Goal: Task Accomplishment & Management: Complete application form

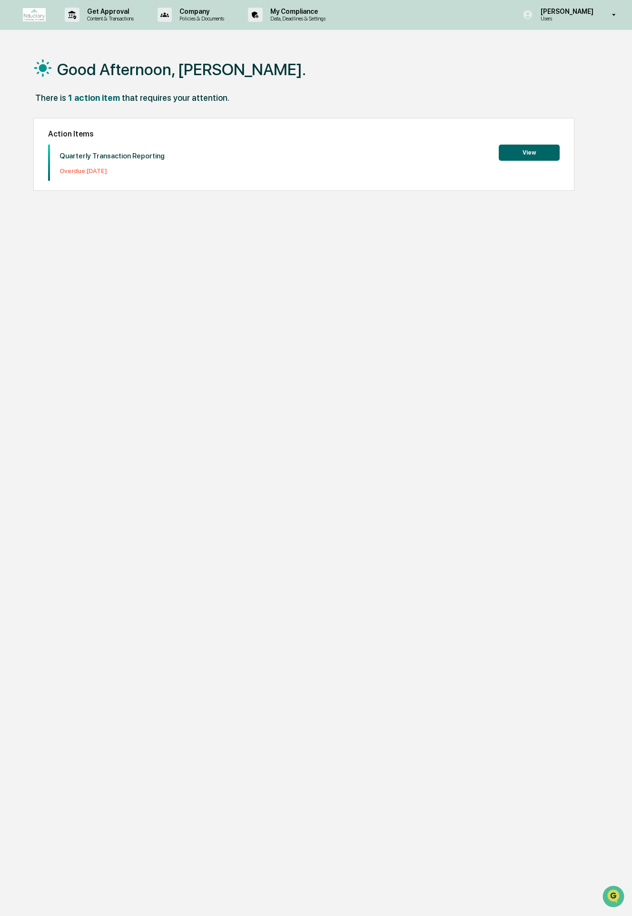
click at [554, 145] on button "View" at bounding box center [528, 153] width 61 height 16
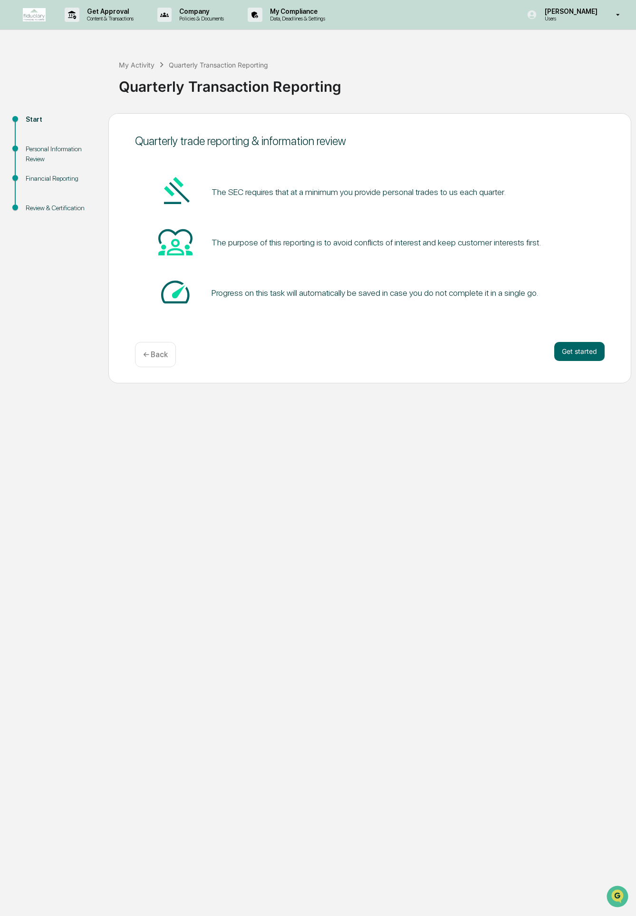
click at [611, 369] on div "Quarterly trade reporting & information review The SEC requires that at a minim…" at bounding box center [369, 248] width 523 height 270
click at [594, 361] on button "Get started" at bounding box center [580, 351] width 50 height 19
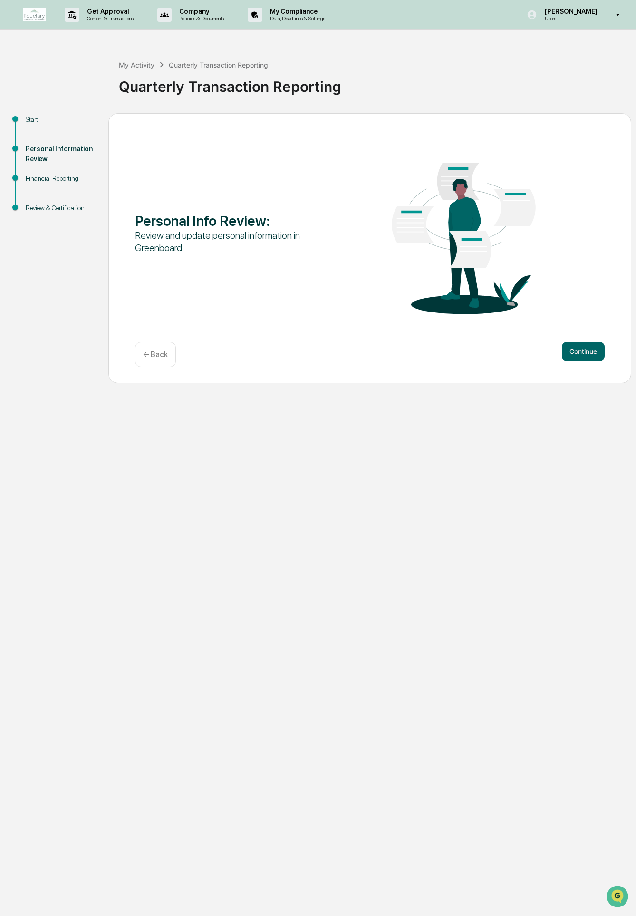
click at [589, 361] on div "Continue ← Back" at bounding box center [370, 354] width 470 height 25
click at [588, 360] on button "Continue" at bounding box center [583, 351] width 43 height 19
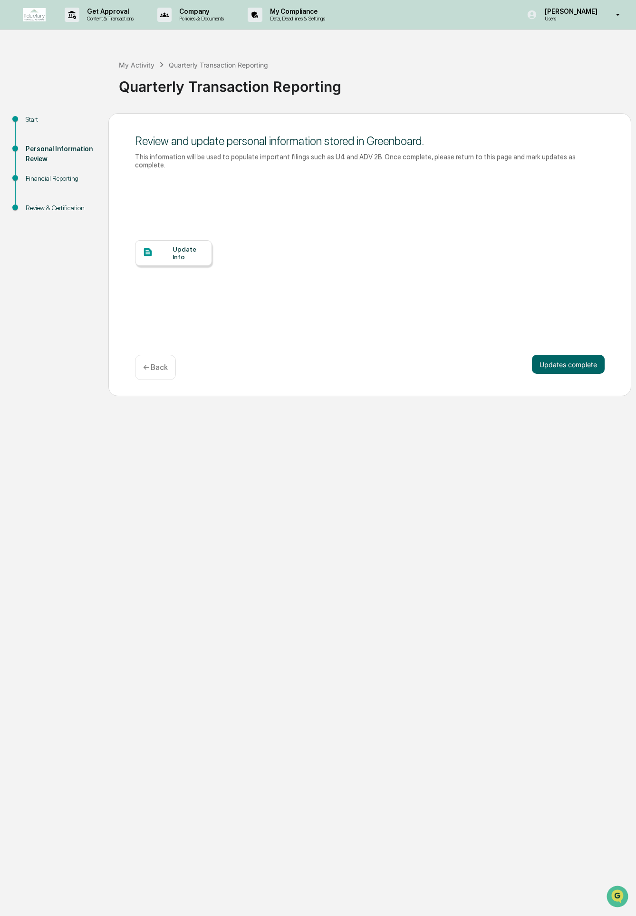
click at [183, 248] on div "Update Info" at bounding box center [189, 252] width 32 height 15
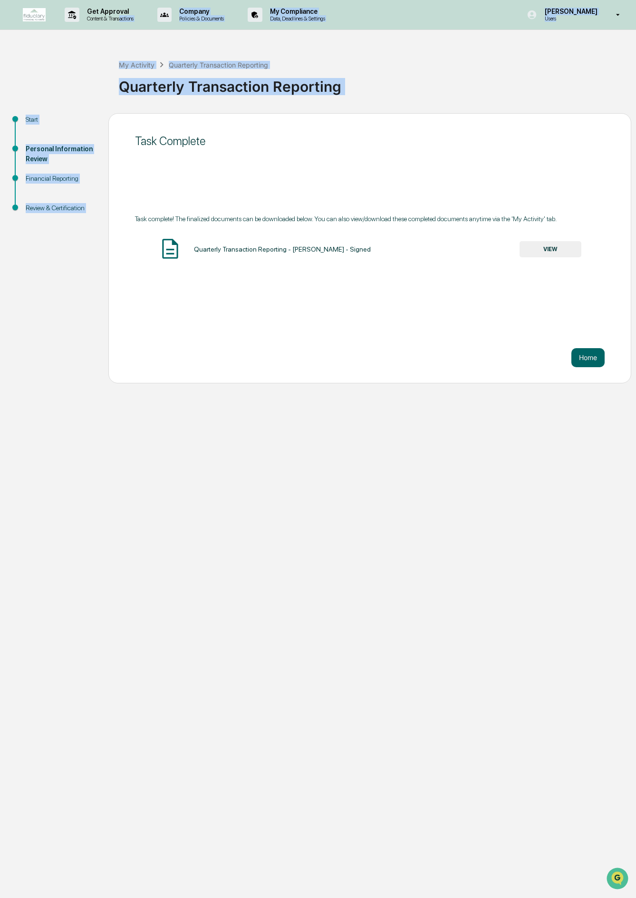
click at [439, 257] on div "Get Approval Content & Transactions Company Policies & Documents My Compliance …" at bounding box center [318, 449] width 636 height 898
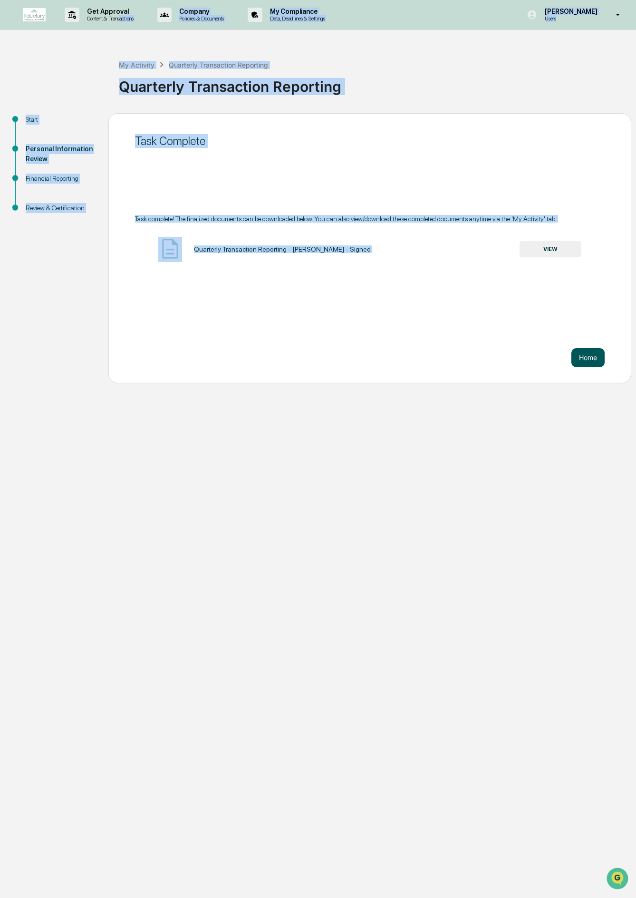
click at [585, 361] on button "Home" at bounding box center [588, 357] width 33 height 19
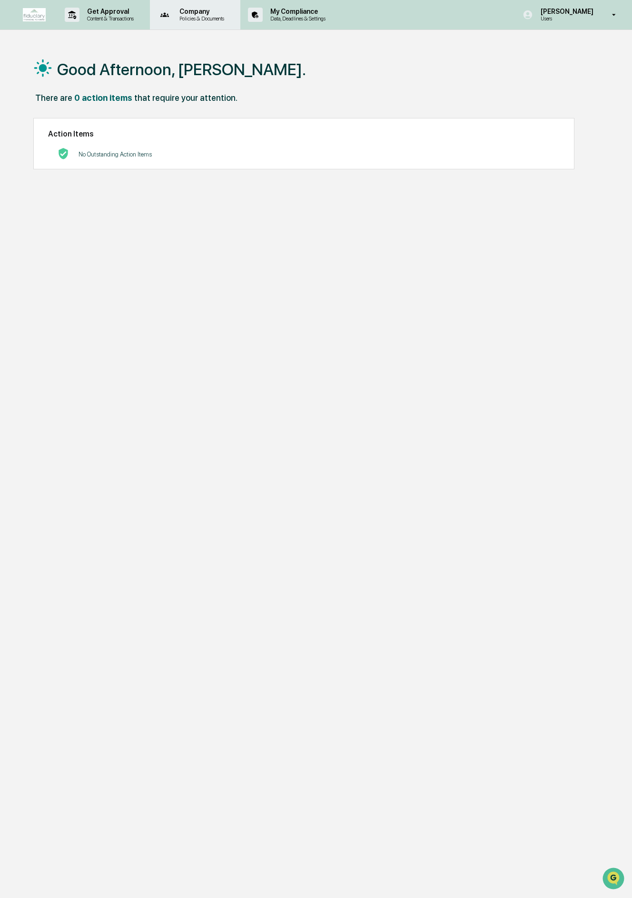
click at [181, 12] on p "Company" at bounding box center [200, 12] width 57 height 8
click at [183, 45] on li "Policy Document Library" at bounding box center [216, 48] width 124 height 18
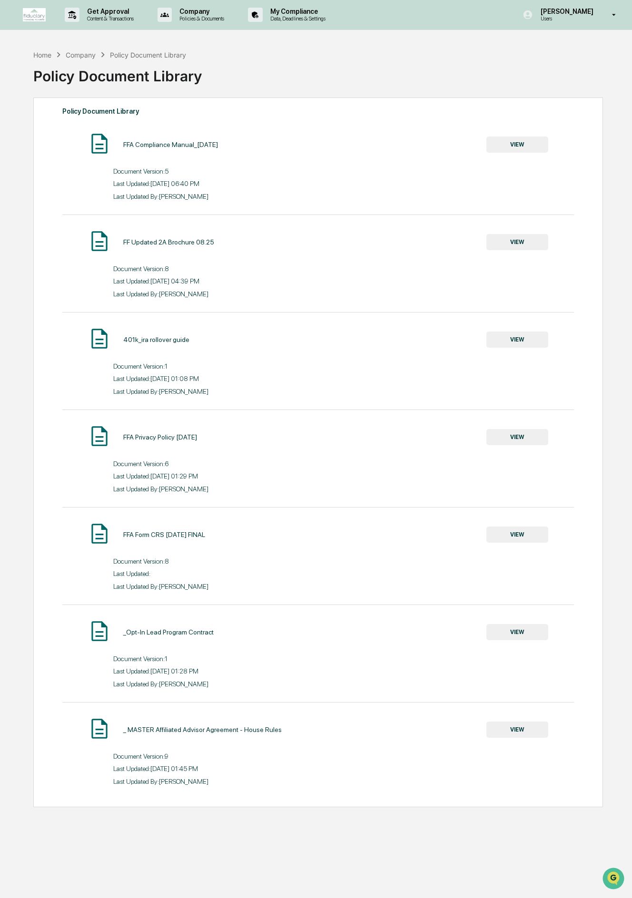
click at [524, 143] on button "VIEW" at bounding box center [517, 145] width 62 height 16
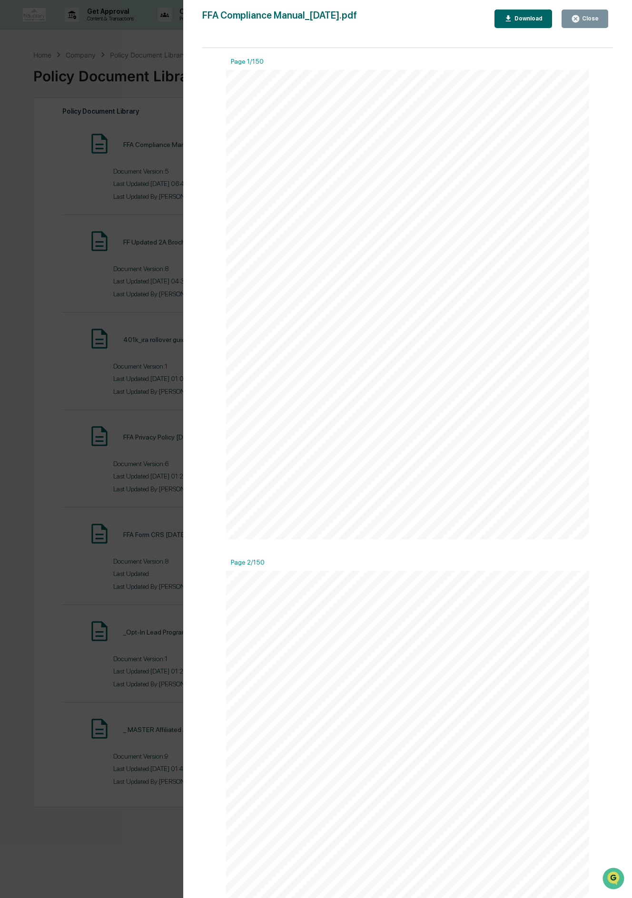
click at [522, 26] on button "Download" at bounding box center [523, 19] width 58 height 19
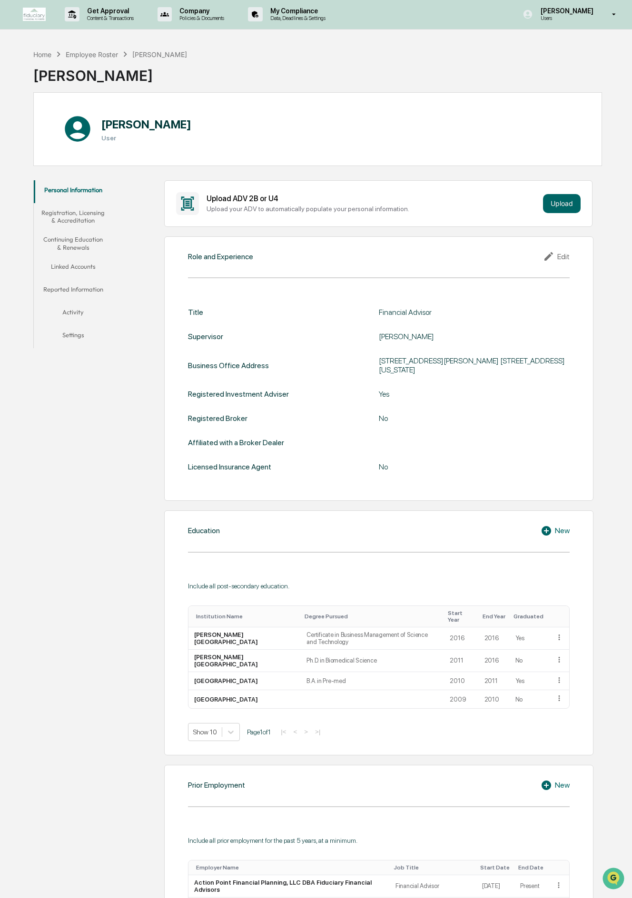
scroll to position [252, 0]
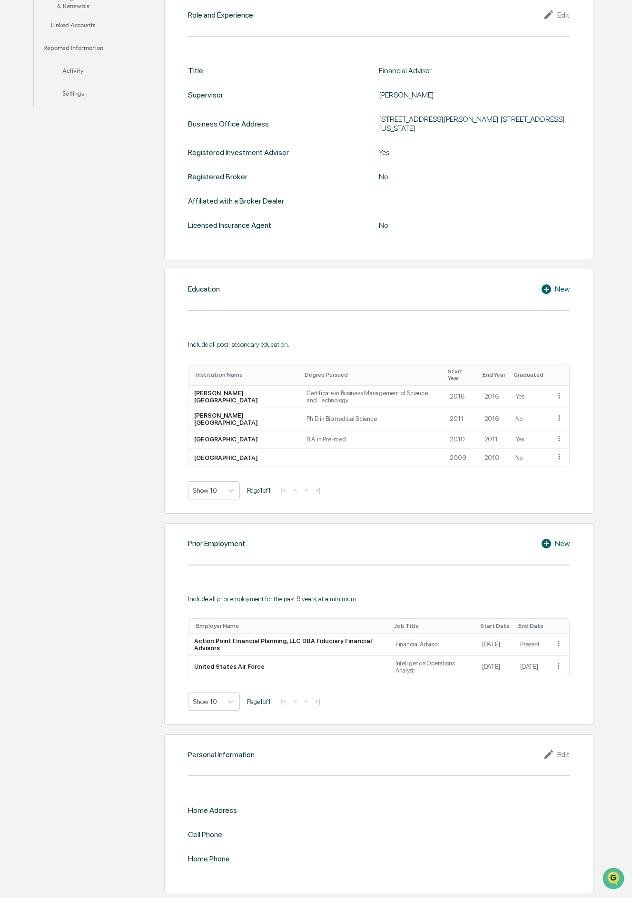
click at [213, 806] on div "Home Address" at bounding box center [212, 810] width 49 height 9
click at [251, 806] on div "Home Address" at bounding box center [378, 810] width 381 height 9
click at [562, 749] on div "Edit" at bounding box center [556, 754] width 27 height 11
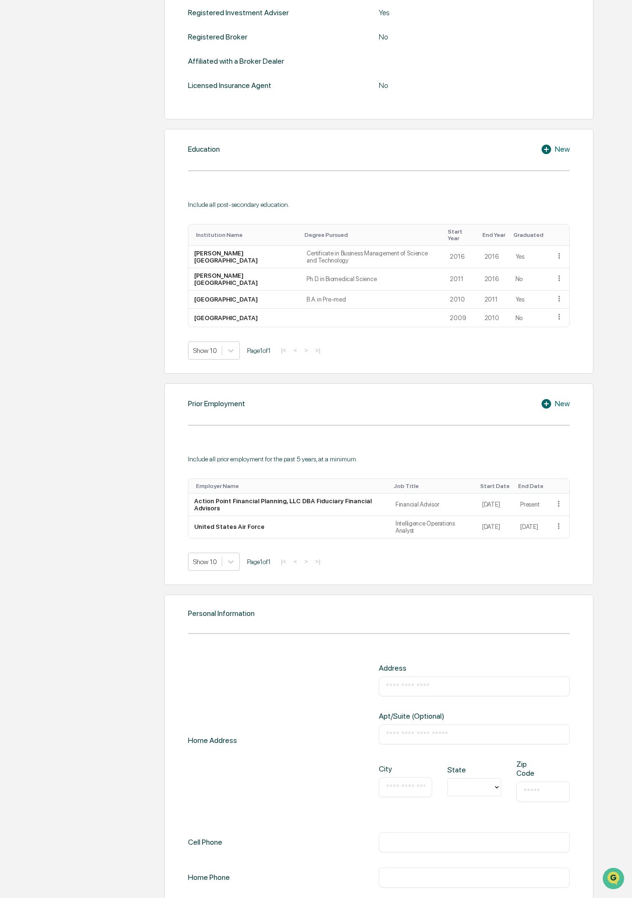
scroll to position [421, 0]
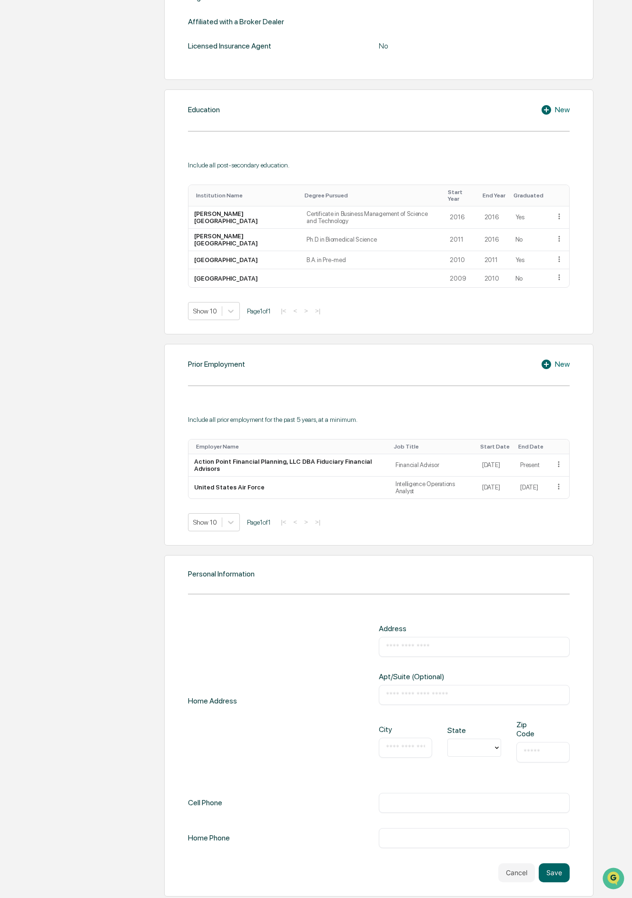
click at [557, 644] on input "text" at bounding box center [474, 647] width 176 height 10
type input "**********"
type input "********"
type input "**"
type input "*****"
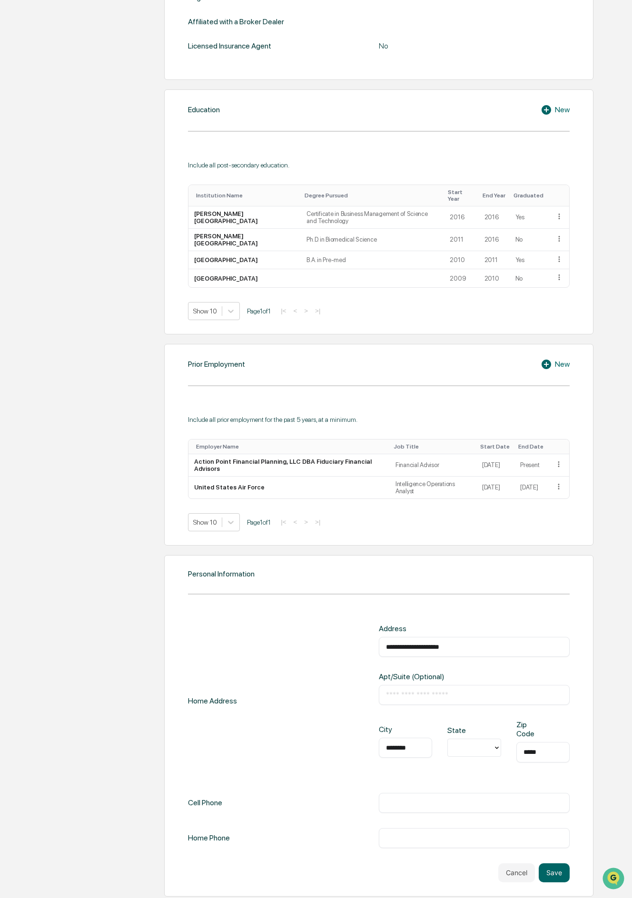
click at [253, 749] on div "**********" at bounding box center [378, 700] width 381 height 153
click at [417, 809] on div "​" at bounding box center [474, 803] width 191 height 20
type input "*****"
type input "**********"
click at [558, 870] on button "Save" at bounding box center [553, 872] width 31 height 19
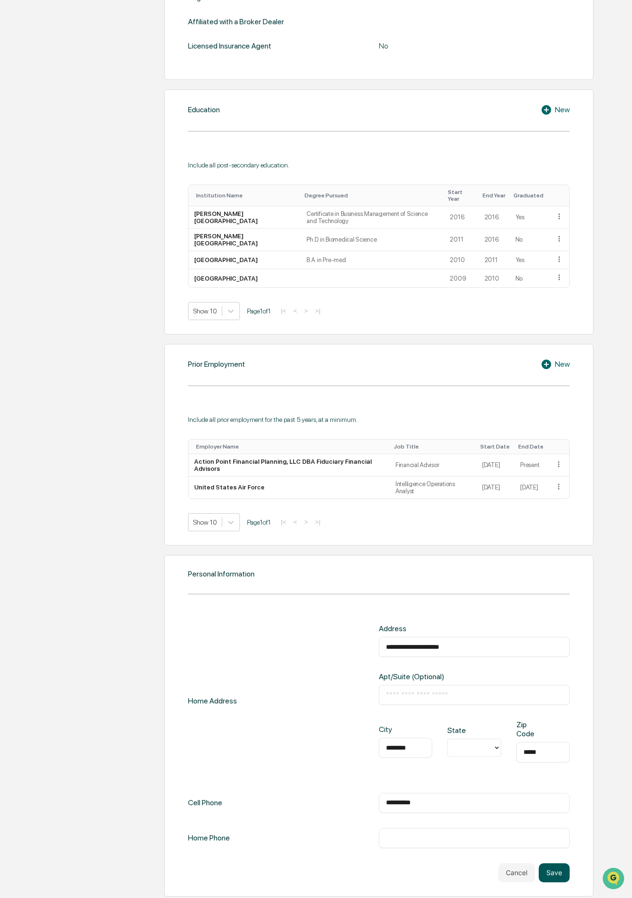
click at [557, 875] on button "Save" at bounding box center [553, 872] width 31 height 19
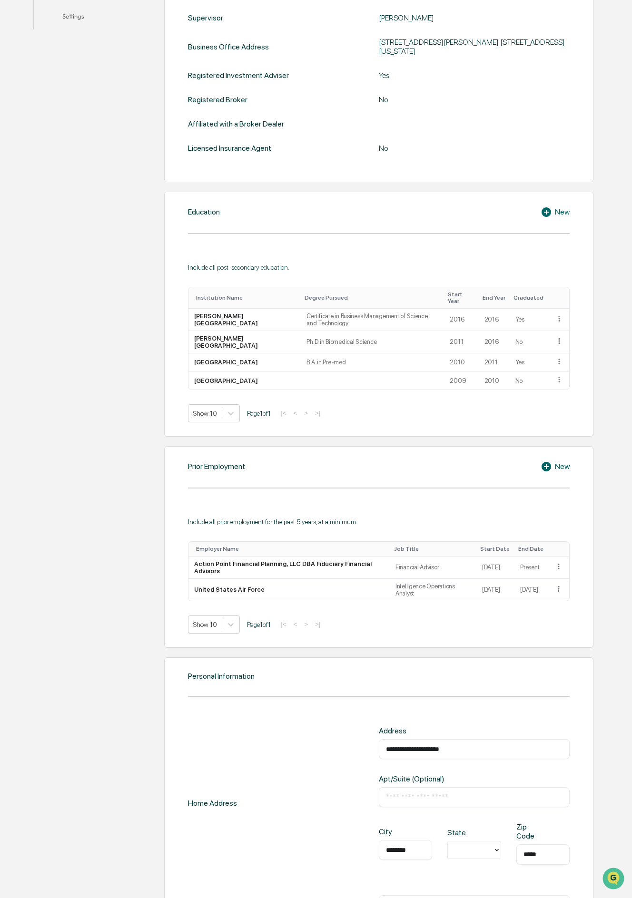
scroll to position [434, 0]
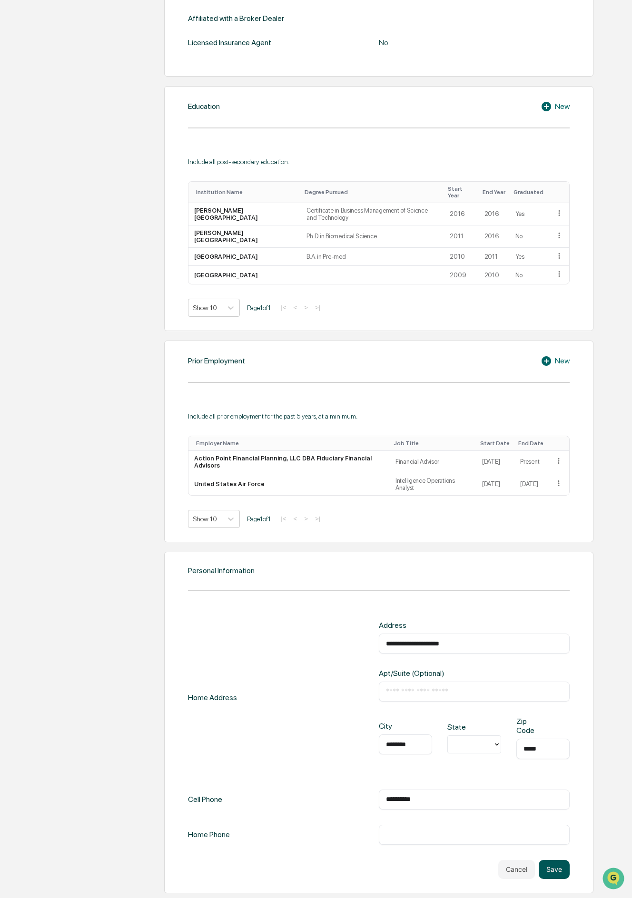
click at [557, 860] on button "Save" at bounding box center [553, 869] width 31 height 19
click at [565, 863] on button "Save" at bounding box center [553, 869] width 31 height 19
click at [561, 864] on button "Save" at bounding box center [553, 869] width 31 height 19
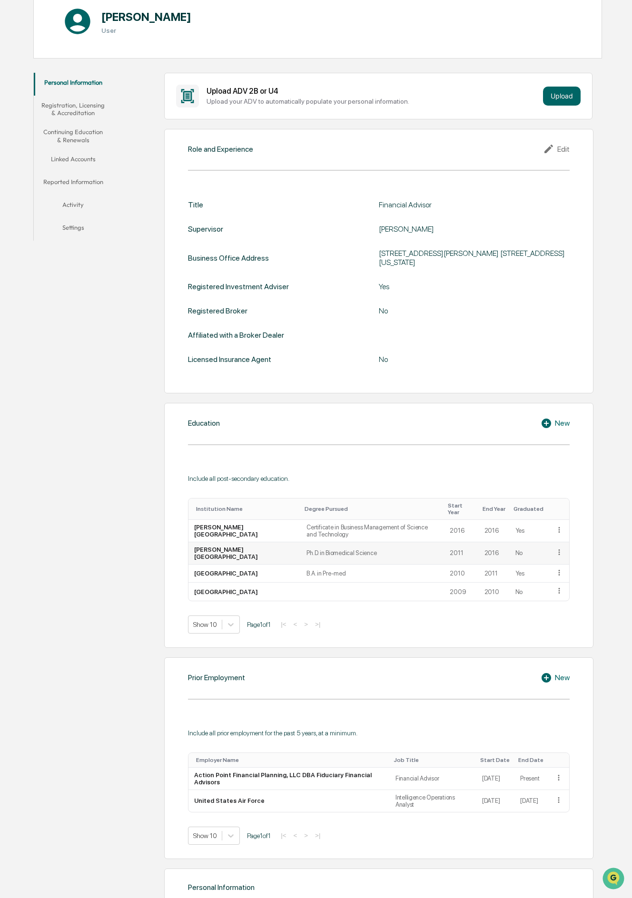
scroll to position [0, 0]
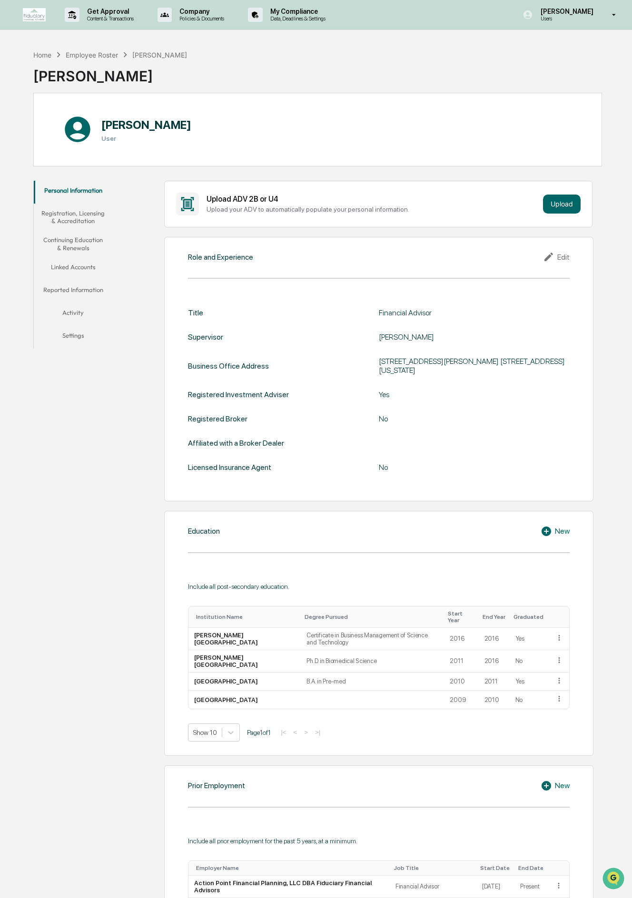
click at [59, 212] on button "Registration, Licensing & Accreditation" at bounding box center [73, 217] width 79 height 27
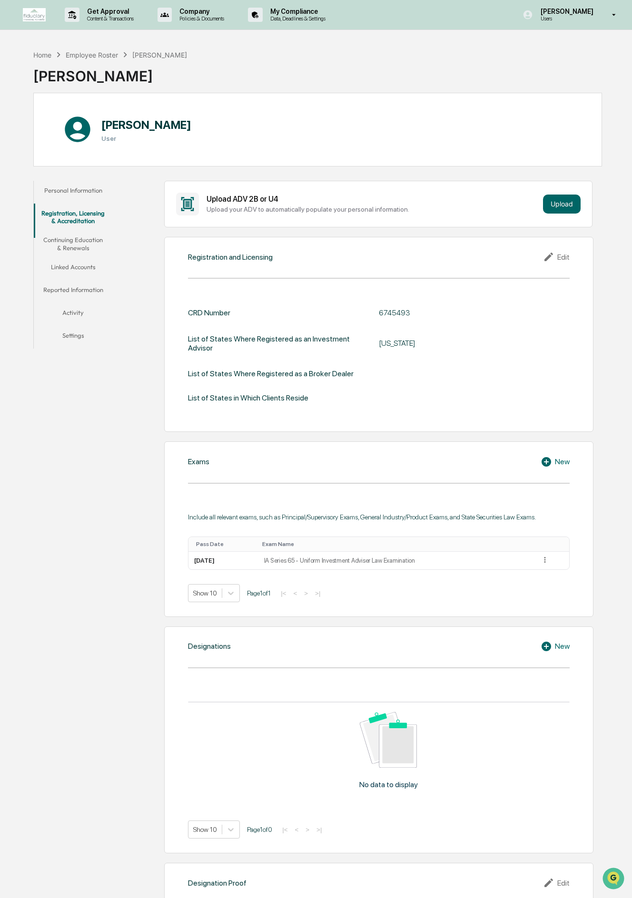
click at [80, 198] on button "Personal Information" at bounding box center [73, 192] width 79 height 23
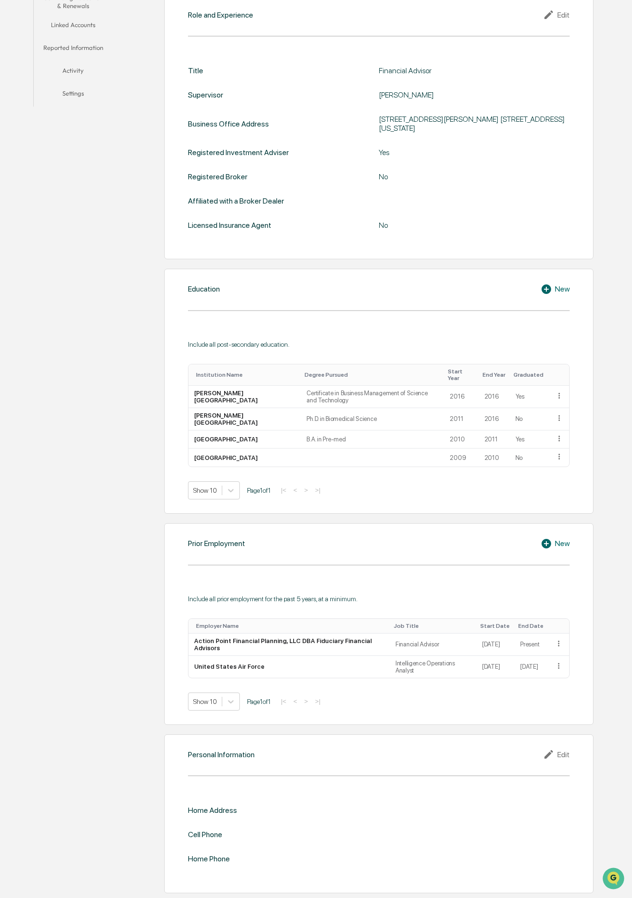
scroll to position [252, 0]
click at [544, 749] on icon at bounding box center [550, 754] width 14 height 11
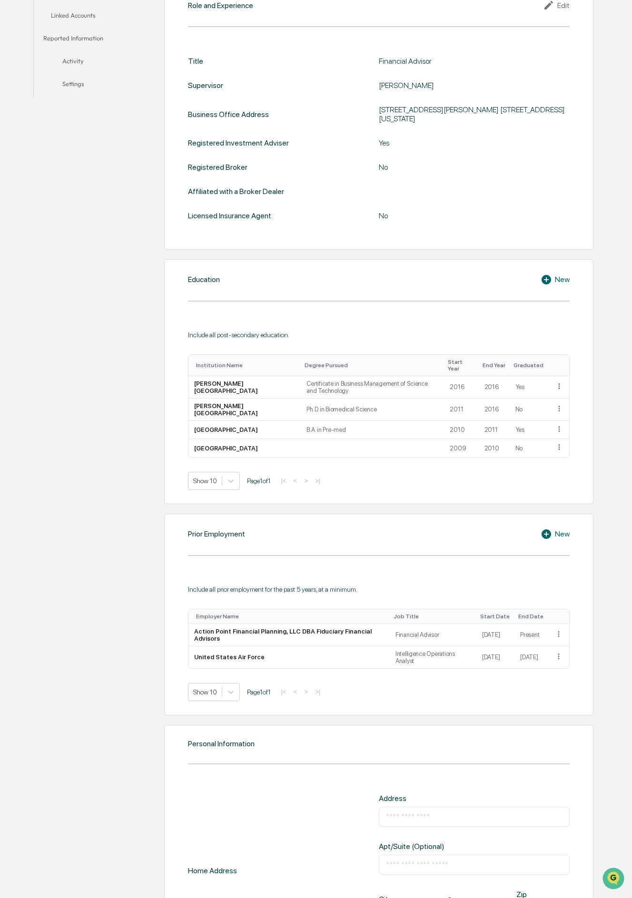
scroll to position [434, 0]
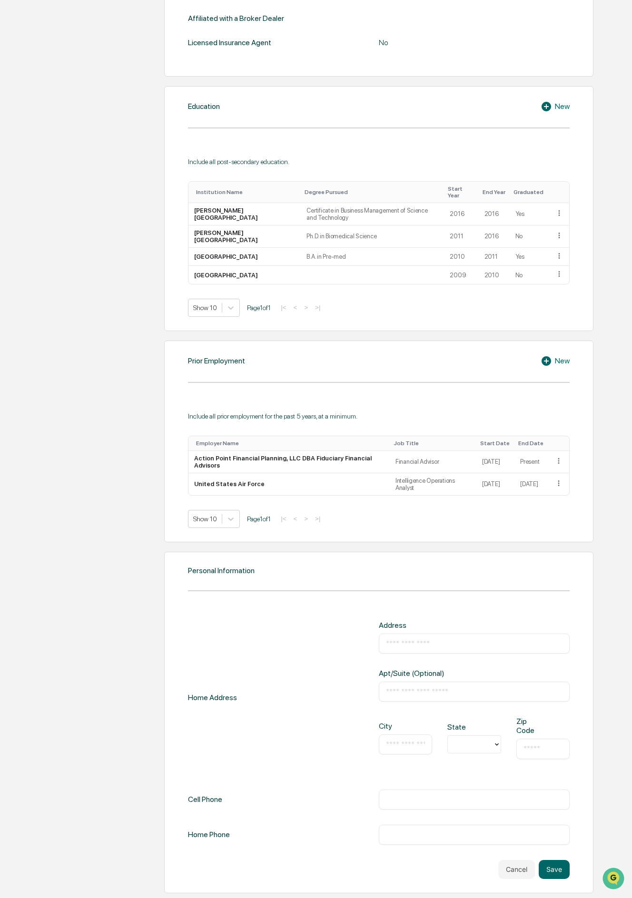
click at [560, 639] on input "text" at bounding box center [474, 644] width 176 height 10
type input "**********"
type input "********"
type input "**"
type input "*****"
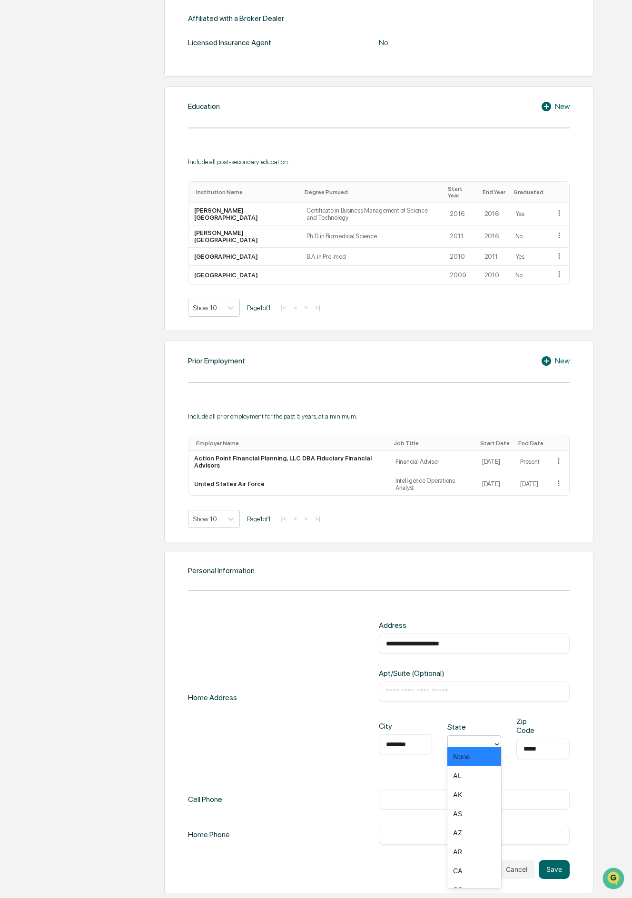
click at [488, 737] on div at bounding box center [470, 744] width 45 height 15
click at [480, 806] on div "MI" at bounding box center [473, 803] width 53 height 19
click at [557, 795] on input "text" at bounding box center [474, 800] width 176 height 10
type input "**********"
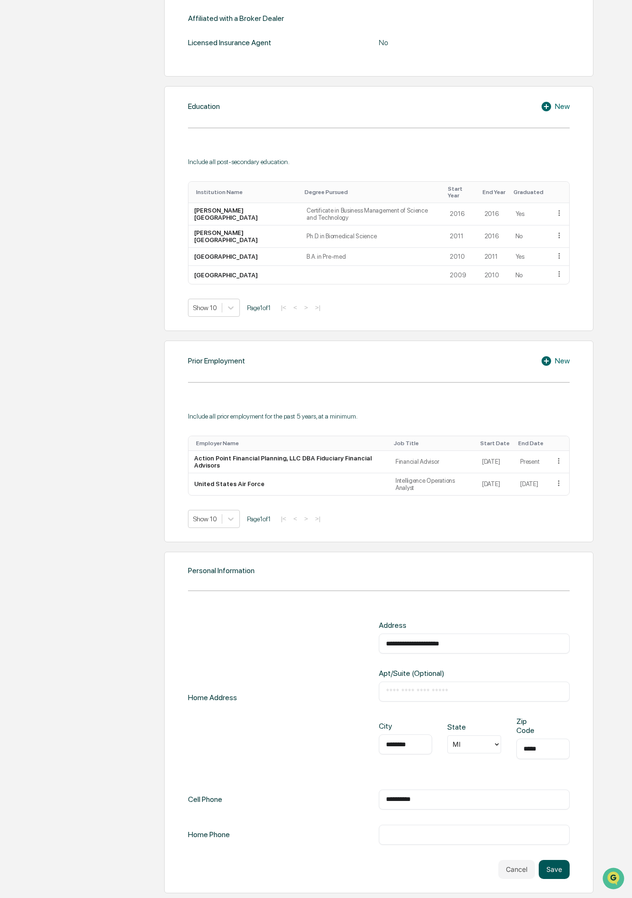
click at [554, 860] on button "Save" at bounding box center [553, 869] width 31 height 19
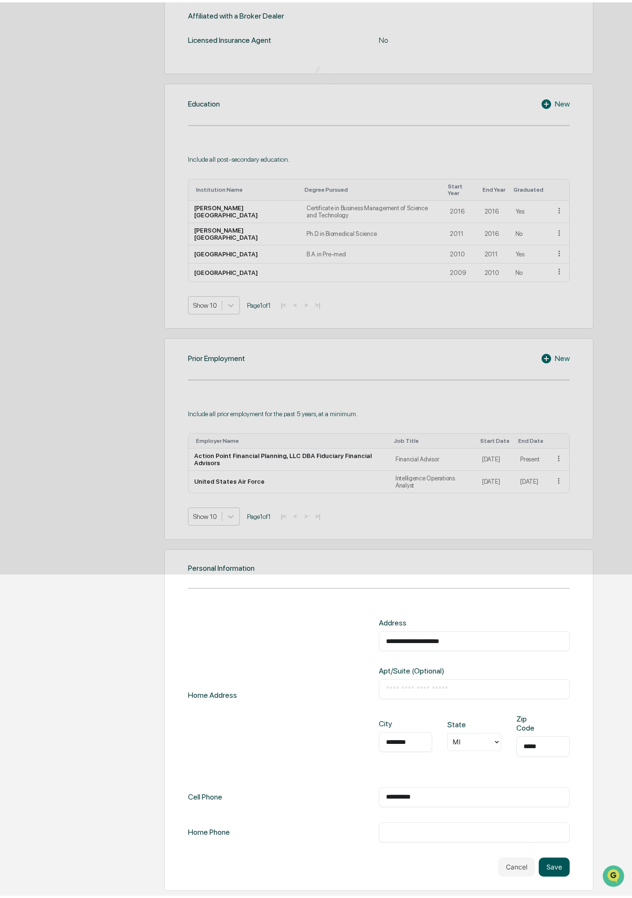
scroll to position [295, 0]
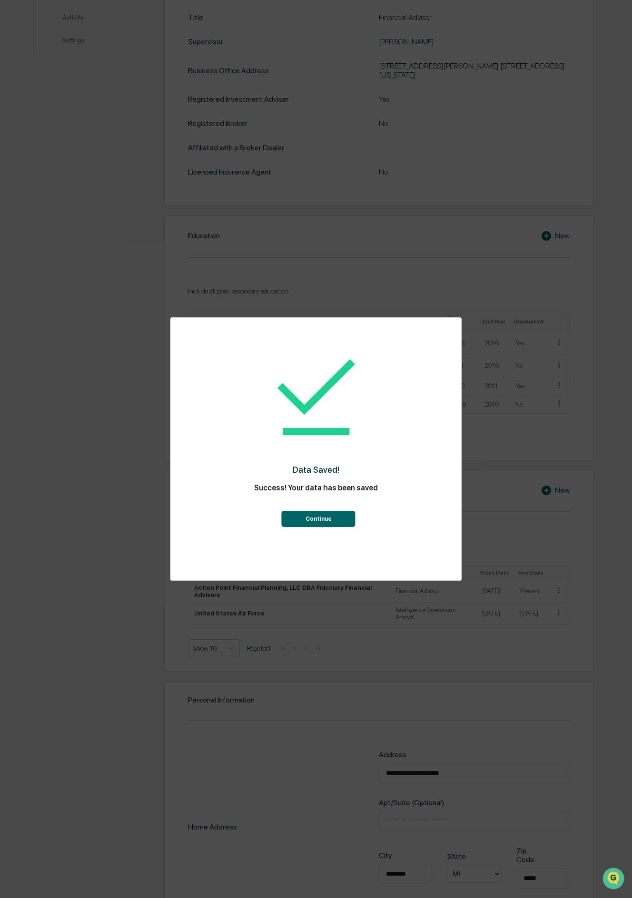
click at [332, 524] on button "Continue" at bounding box center [319, 519] width 74 height 16
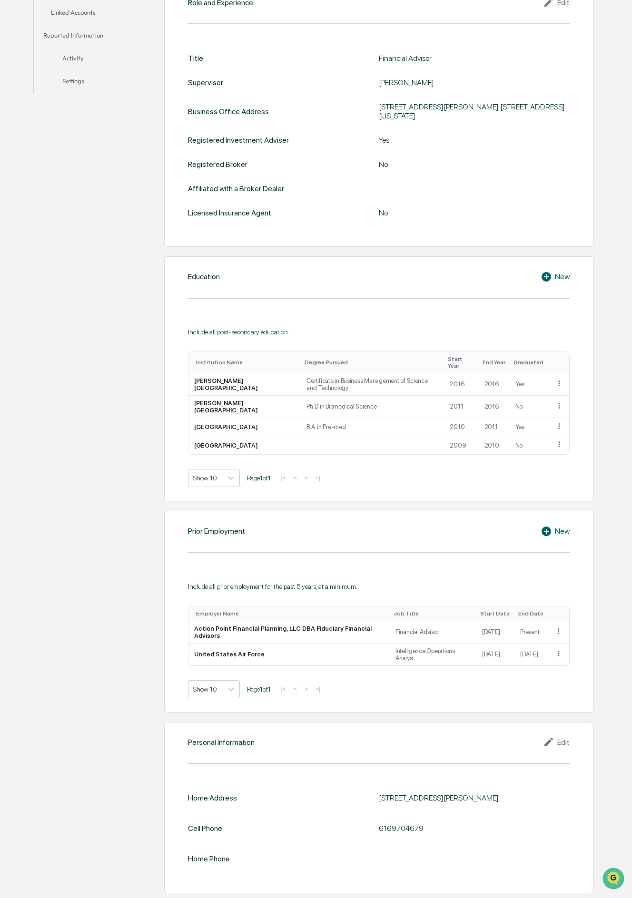
scroll to position [0, 0]
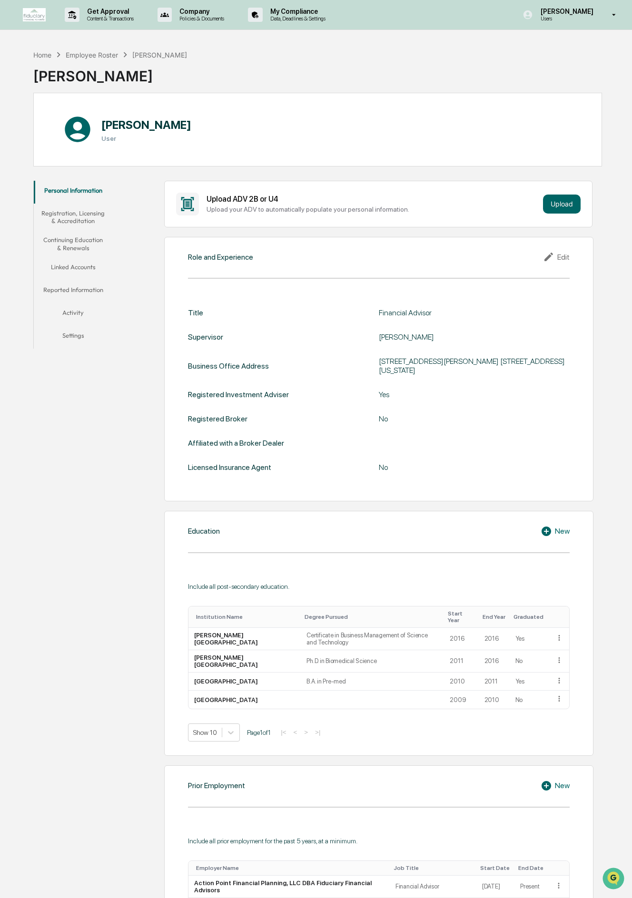
click at [71, 223] on button "Registration, Licensing & Accreditation" at bounding box center [73, 217] width 79 height 27
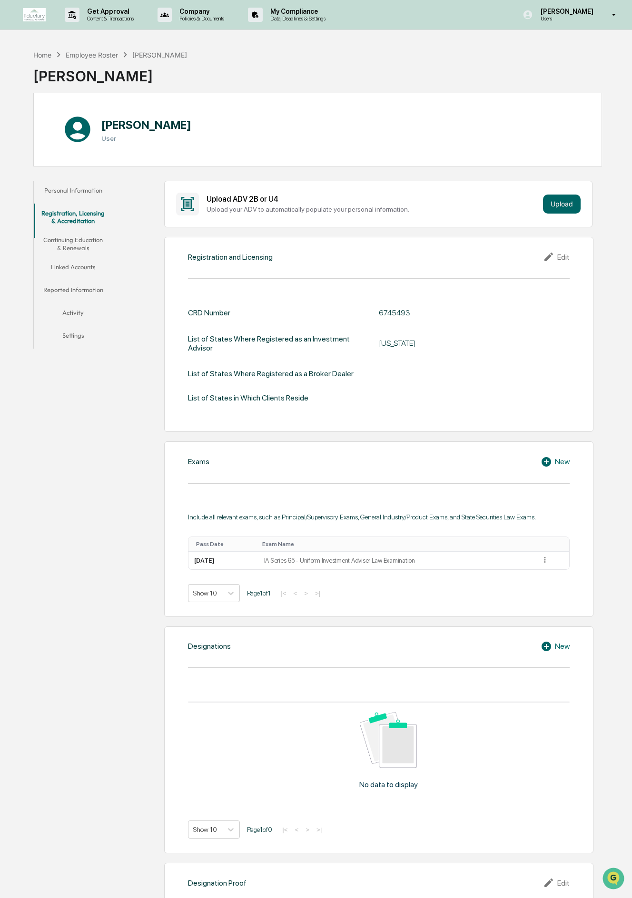
scroll to position [62, 0]
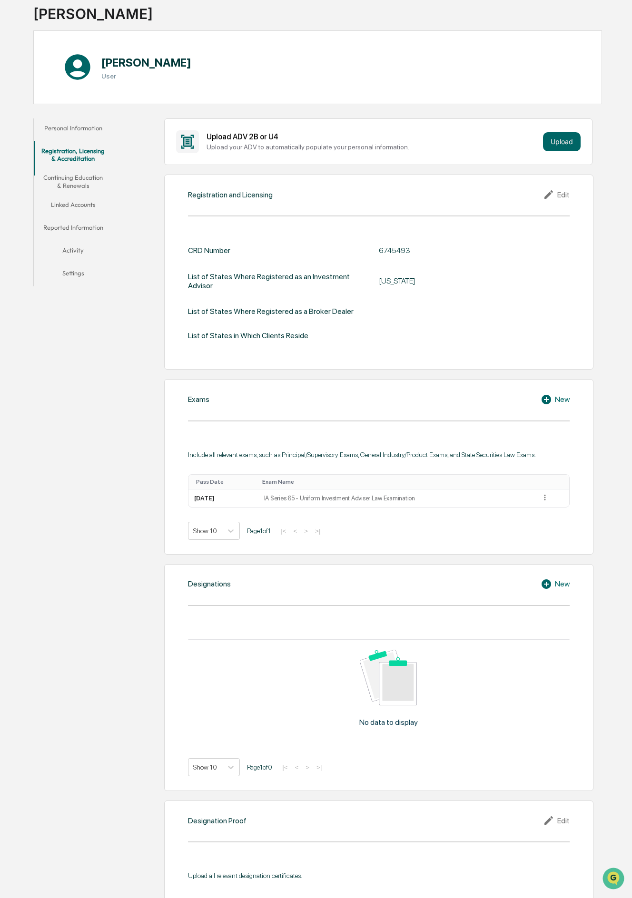
click at [362, 339] on div "List of States in Which Clients Reside" at bounding box center [378, 335] width 381 height 9
click at [562, 197] on div "Edit" at bounding box center [556, 194] width 27 height 11
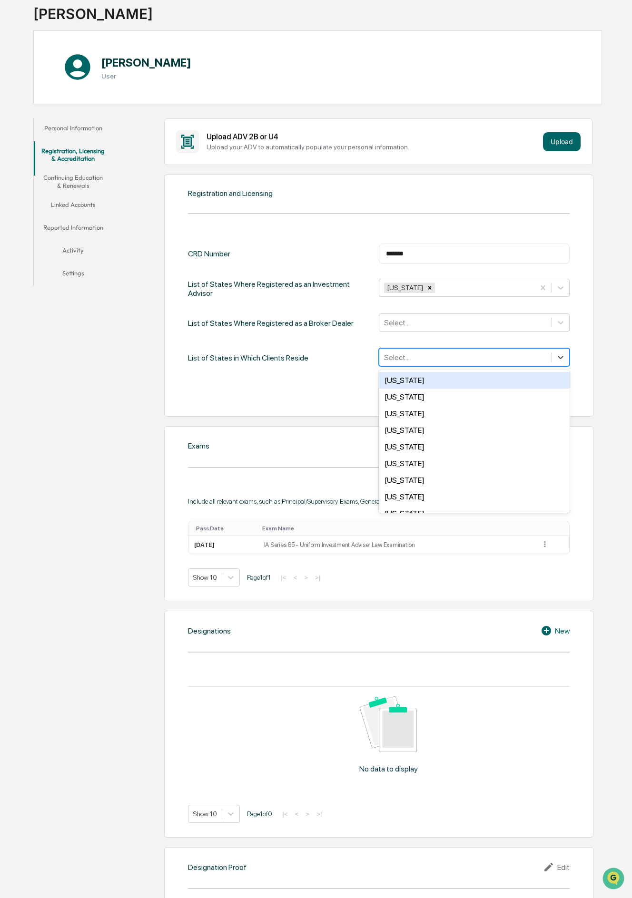
click at [469, 357] on div at bounding box center [465, 357] width 163 height 11
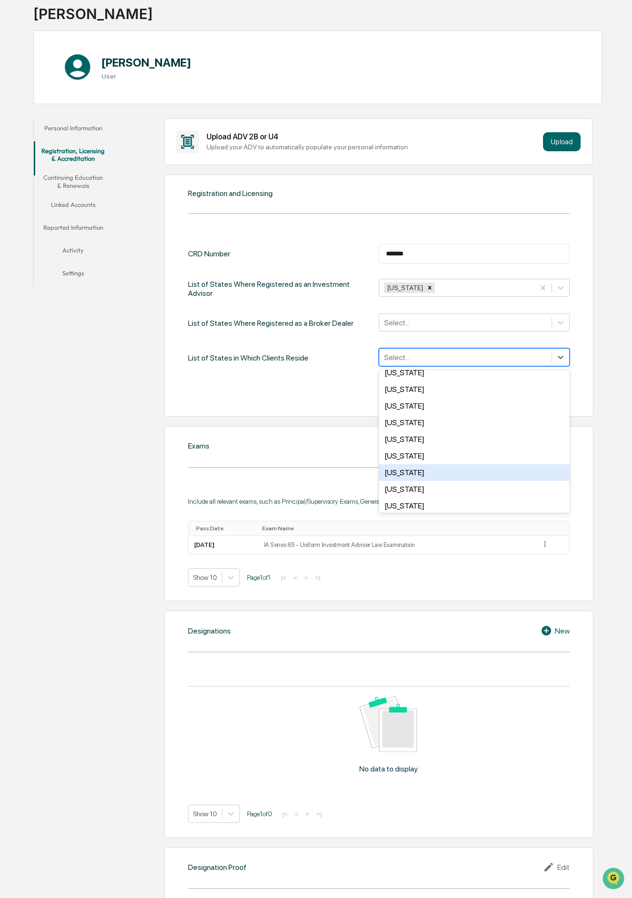
scroll to position [309, 0]
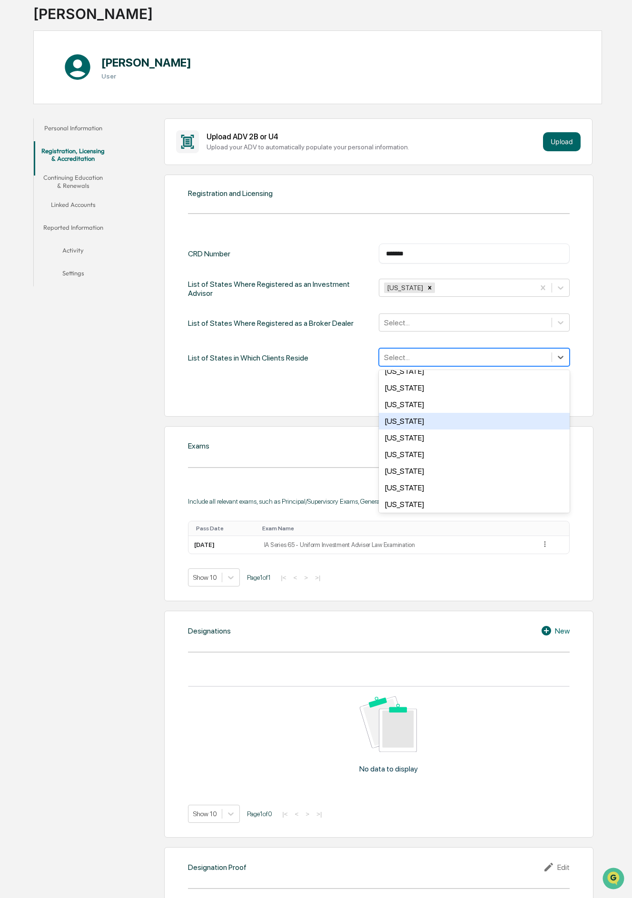
click at [486, 422] on div "Michigan" at bounding box center [474, 421] width 191 height 17
click at [305, 387] on div "Cancel Save" at bounding box center [378, 392] width 381 height 19
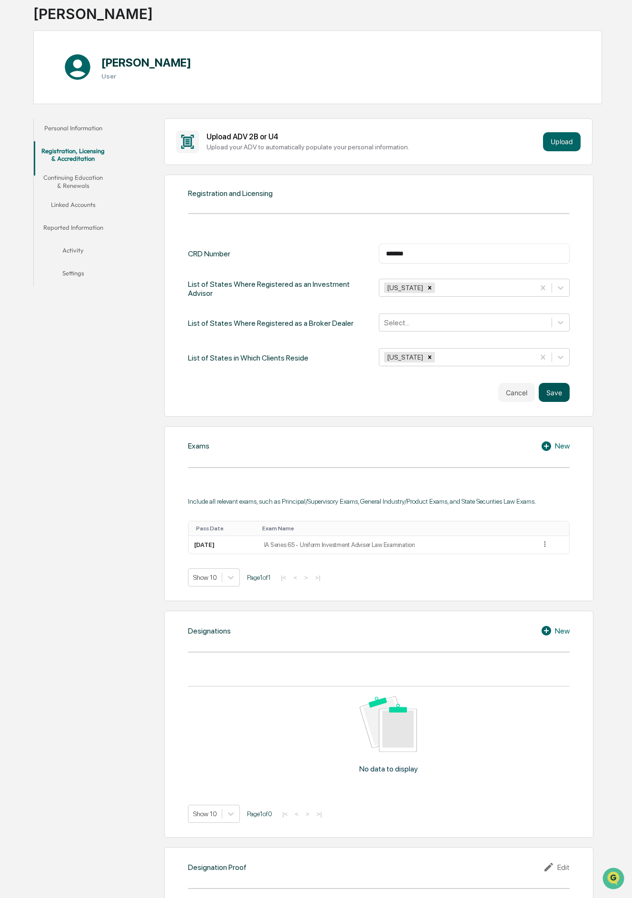
click at [568, 393] on button "Save" at bounding box center [553, 392] width 31 height 19
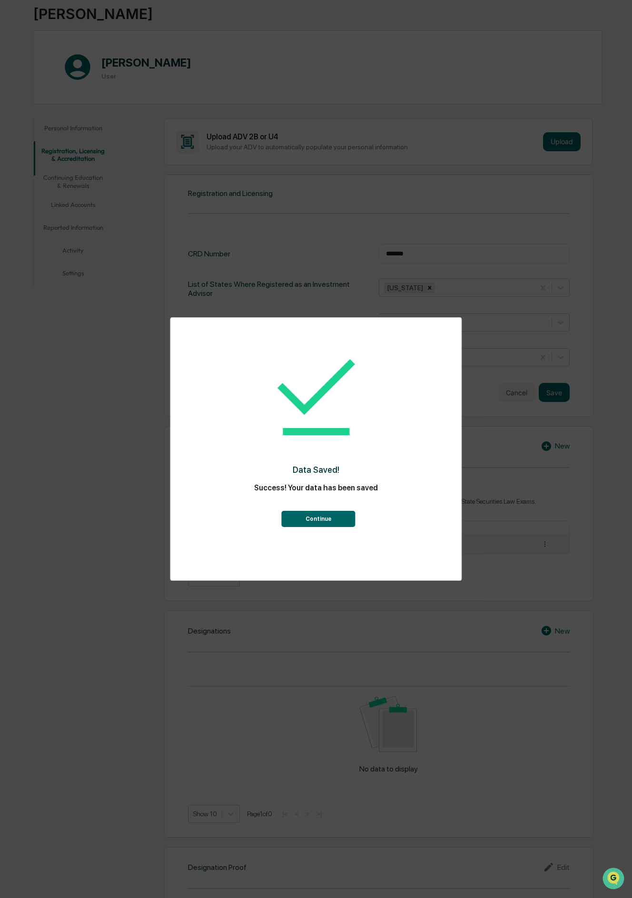
click at [332, 516] on button "Continue" at bounding box center [319, 519] width 74 height 16
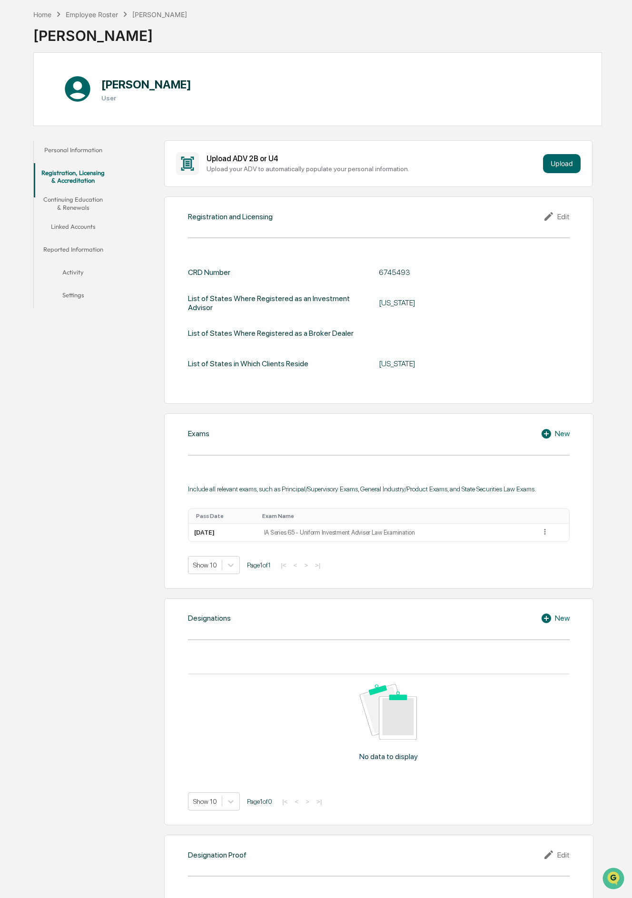
scroll to position [0, 0]
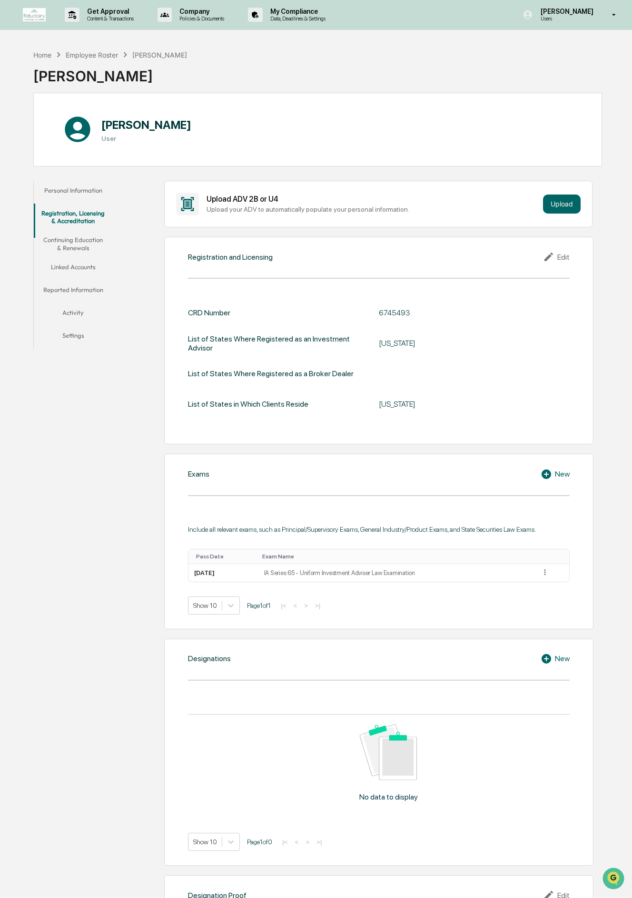
click at [70, 252] on button "Continuing Education & Renewals" at bounding box center [73, 243] width 79 height 27
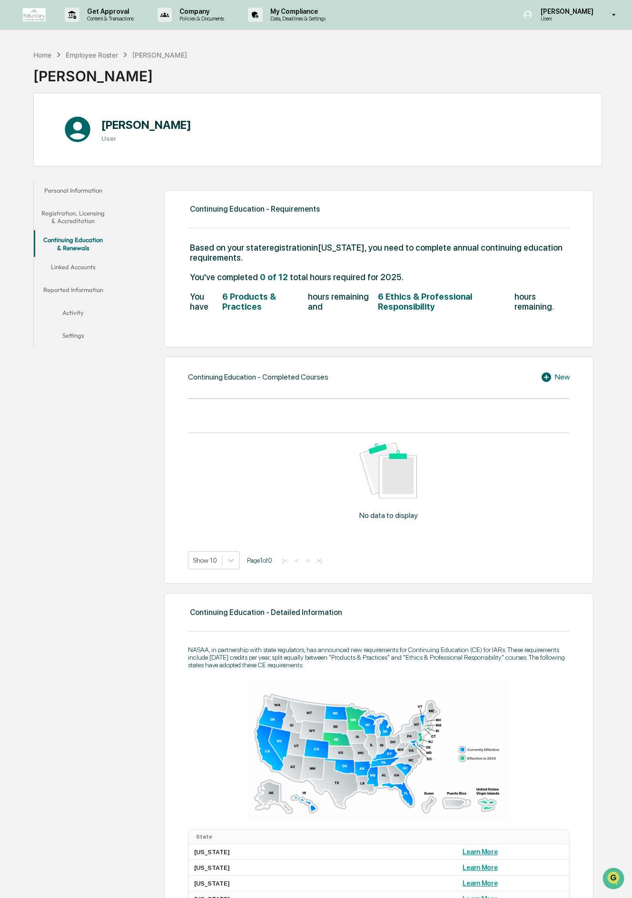
scroll to position [3, 0]
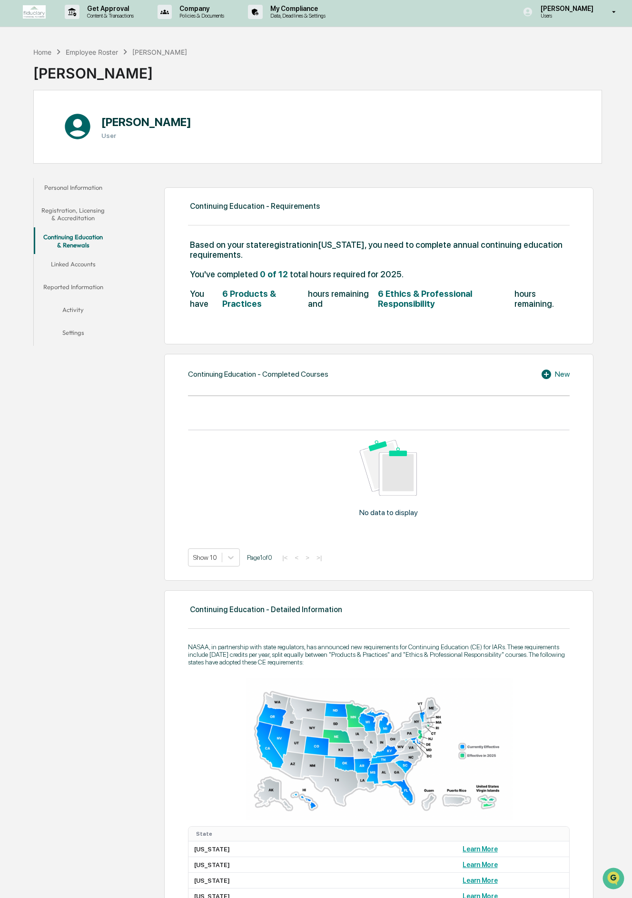
click at [561, 374] on div "New" at bounding box center [554, 374] width 29 height 11
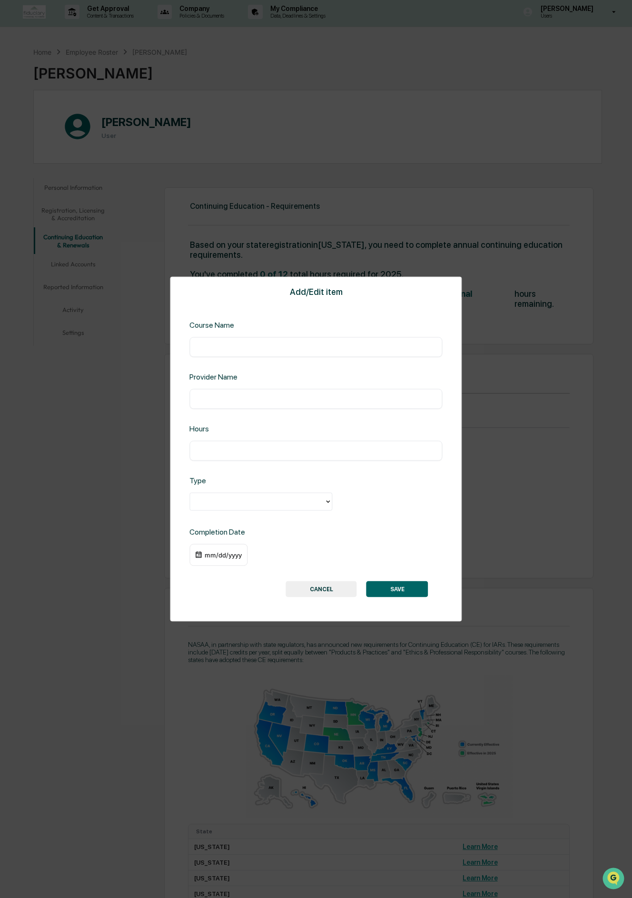
click at [318, 503] on div at bounding box center [257, 501] width 125 height 11
click at [419, 501] on div at bounding box center [315, 503] width 253 height 20
click at [328, 583] on button "CANCEL" at bounding box center [321, 589] width 71 height 16
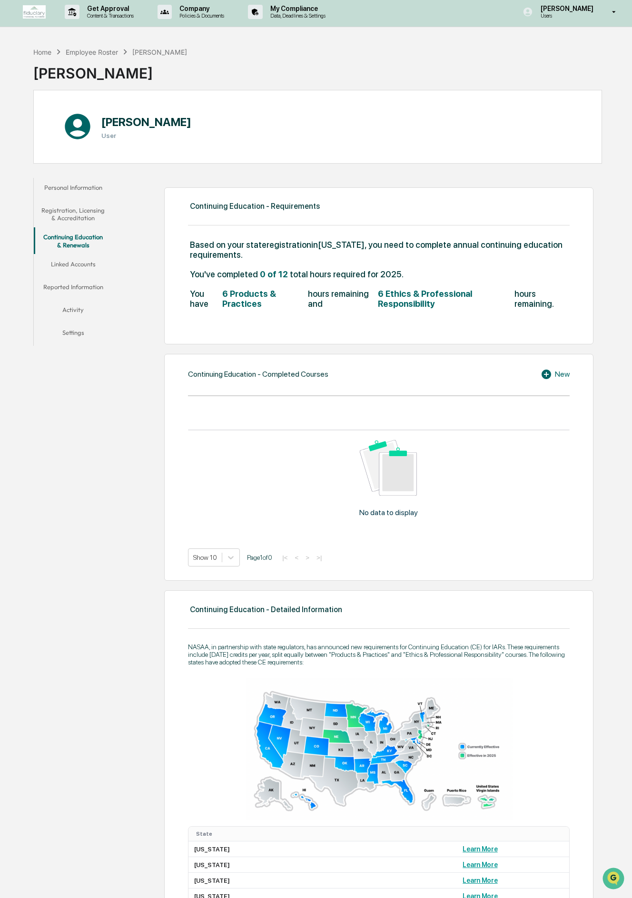
click at [91, 412] on div "Personal Information Registration, Licensing & Accreditation Continuing Educati…" at bounding box center [317, 707] width 568 height 1068
click at [247, 298] on span "6 Products & Practices" at bounding box center [264, 299] width 84 height 20
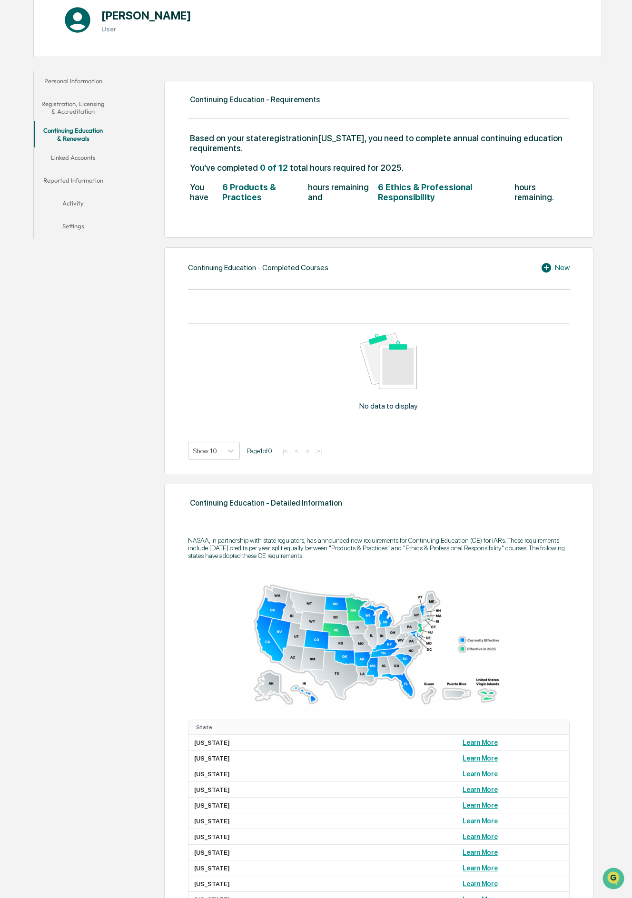
scroll to position [0, 0]
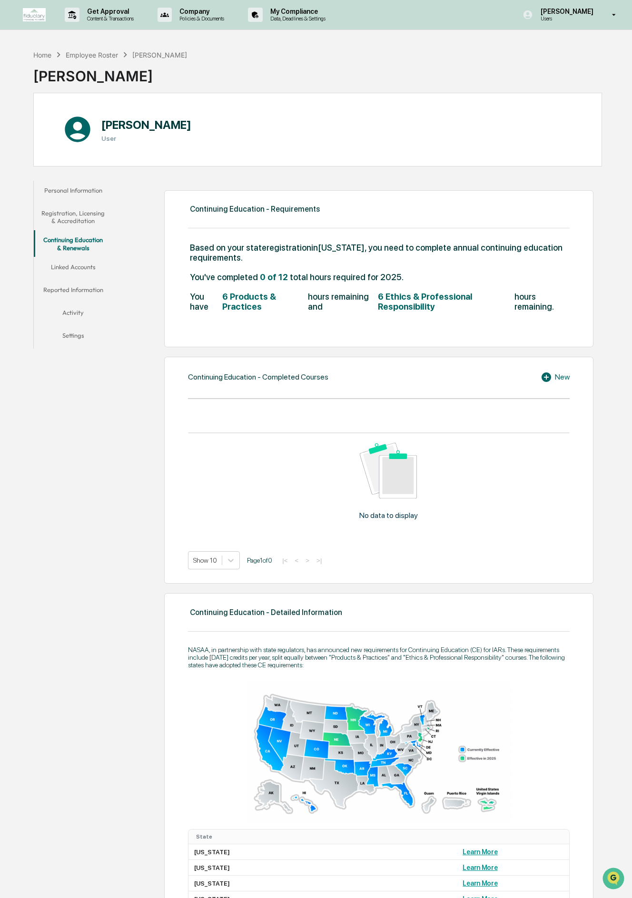
click at [557, 376] on div "New" at bounding box center [554, 376] width 29 height 11
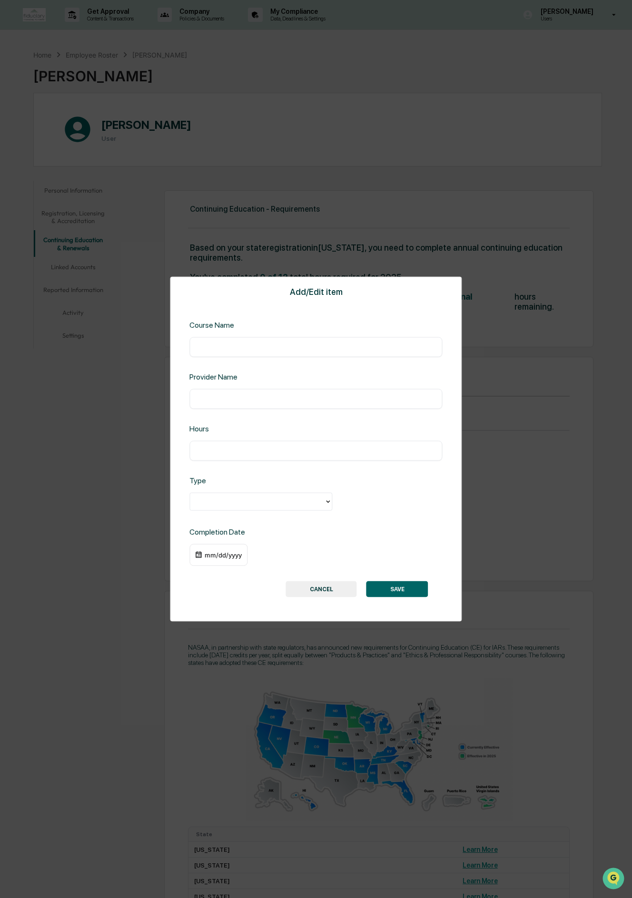
click at [335, 341] on div "​" at bounding box center [315, 347] width 253 height 20
click at [327, 595] on button "CANCEL" at bounding box center [321, 589] width 71 height 16
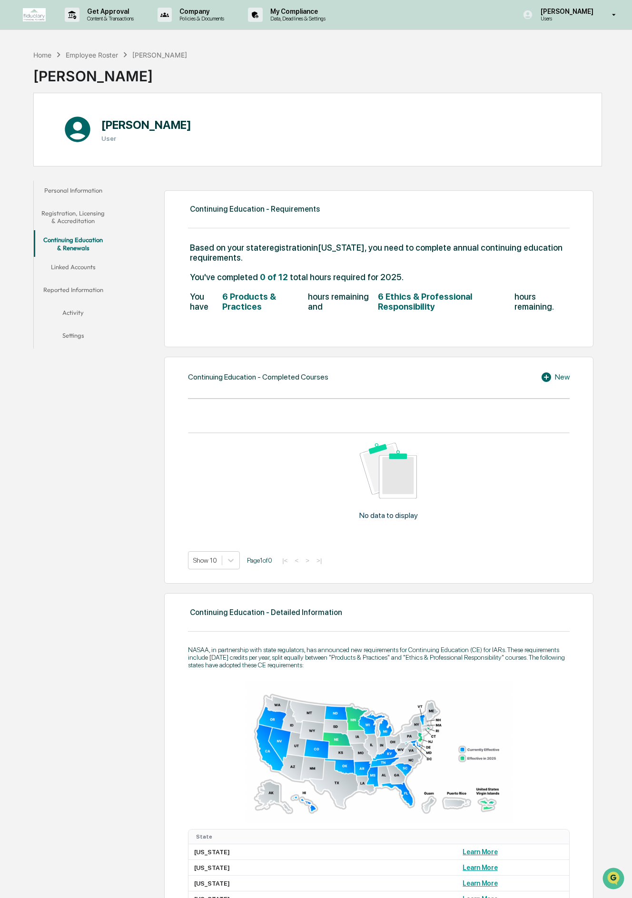
click at [81, 264] on button "Linked Accounts" at bounding box center [73, 268] width 79 height 23
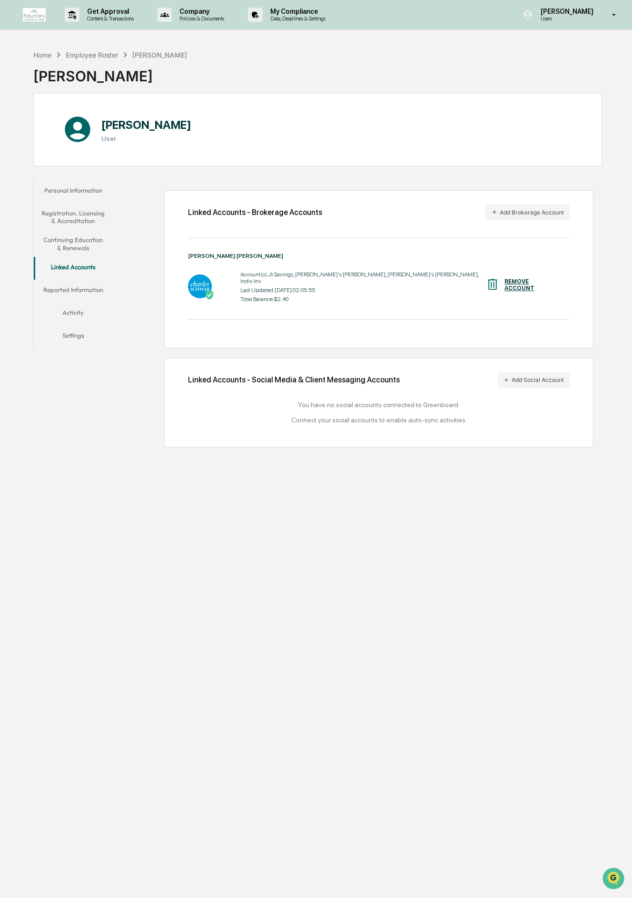
click at [74, 288] on button "Reported Information" at bounding box center [73, 291] width 79 height 23
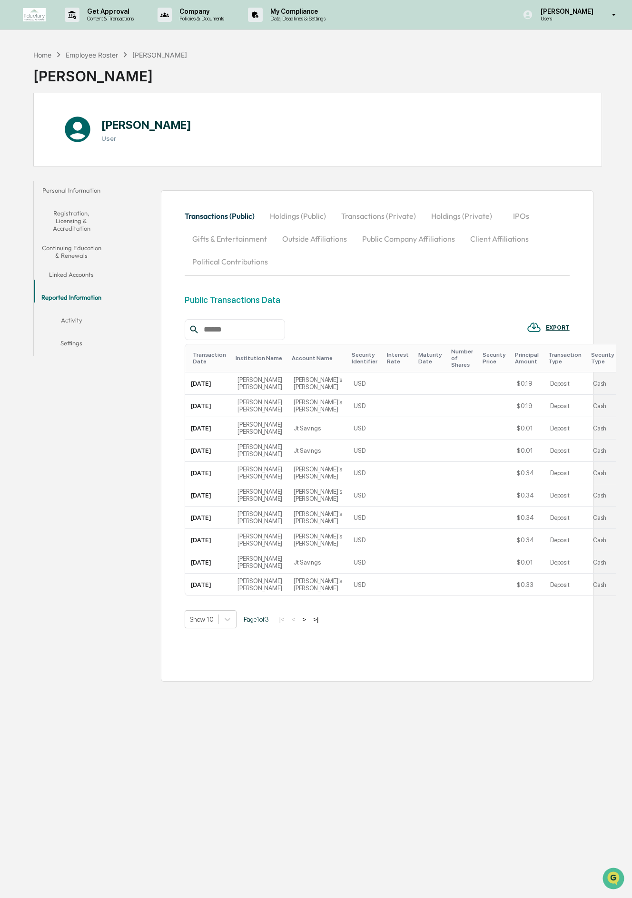
click at [75, 311] on button "Activity" at bounding box center [71, 322] width 75 height 23
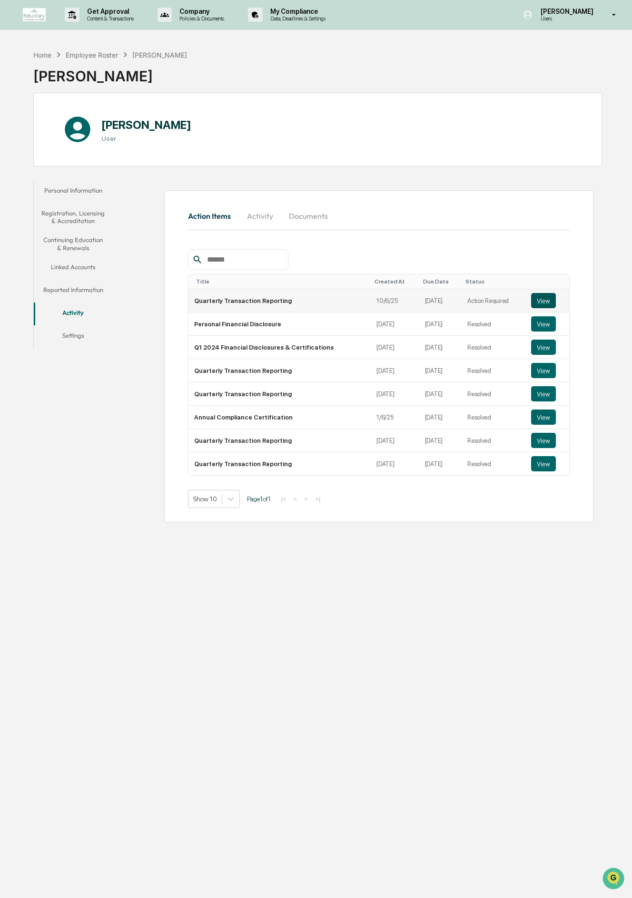
click at [549, 303] on button "View" at bounding box center [543, 300] width 25 height 15
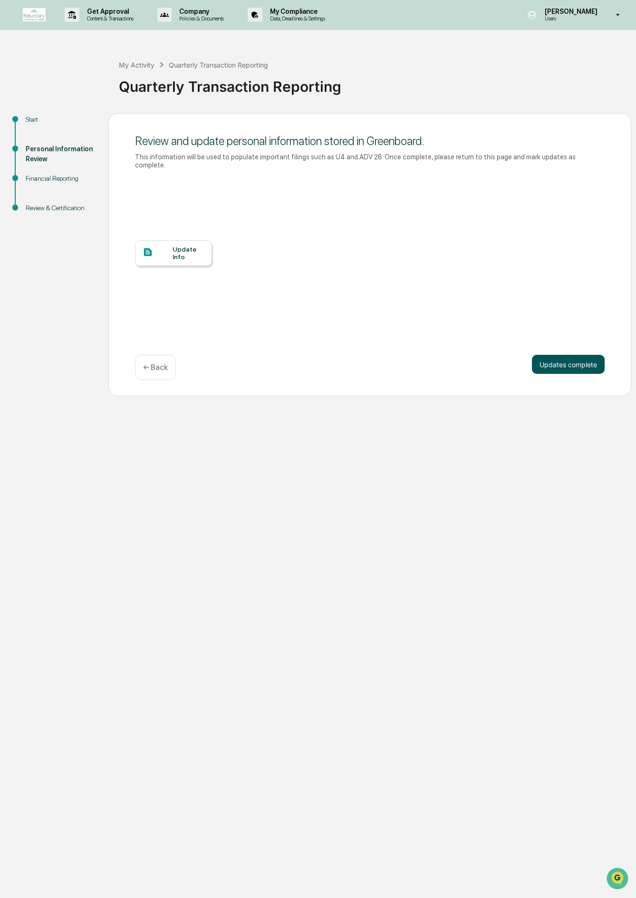
click at [559, 355] on button "Updates complete" at bounding box center [568, 364] width 73 height 19
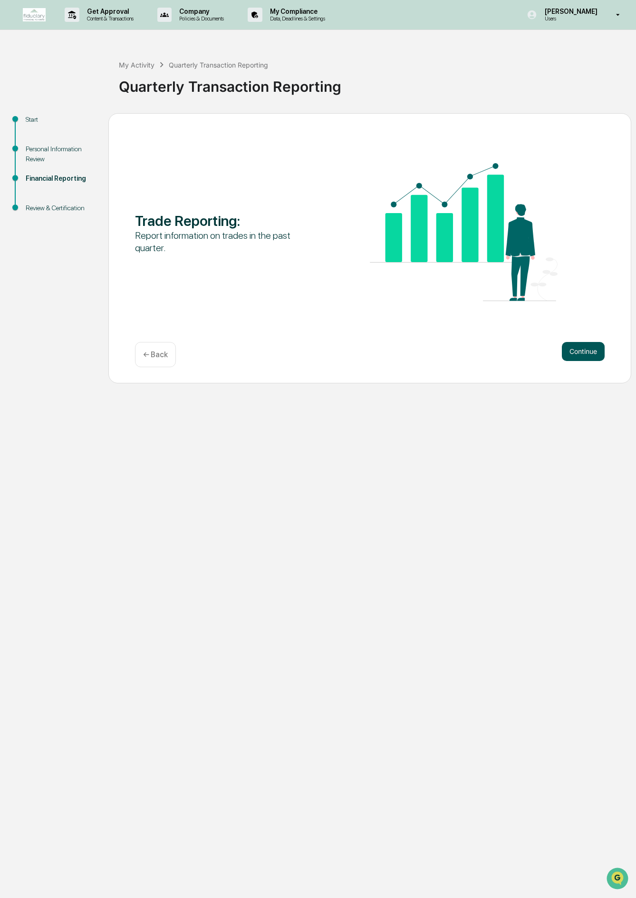
click at [595, 348] on button "Continue" at bounding box center [583, 351] width 43 height 19
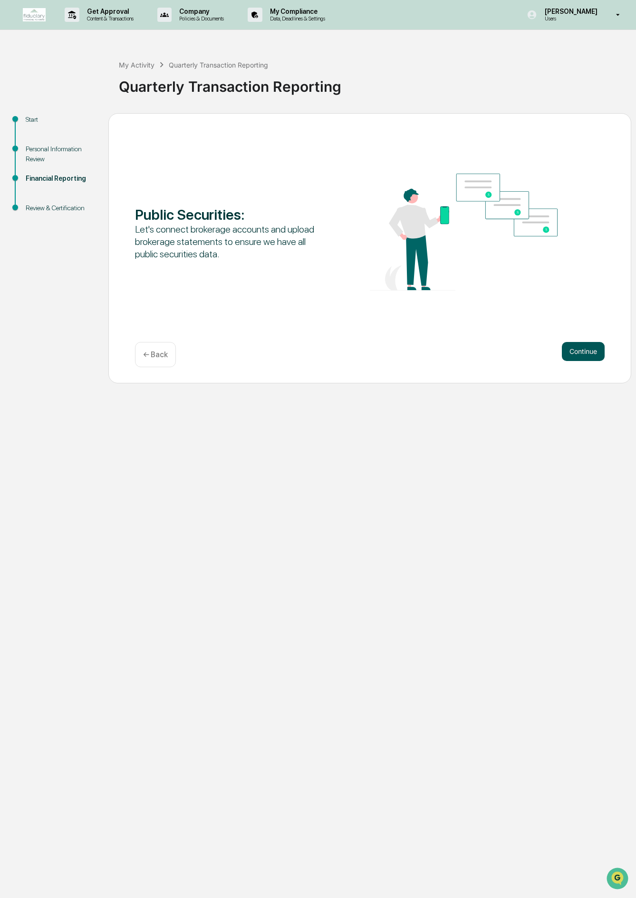
click at [582, 351] on button "Continue" at bounding box center [583, 351] width 43 height 19
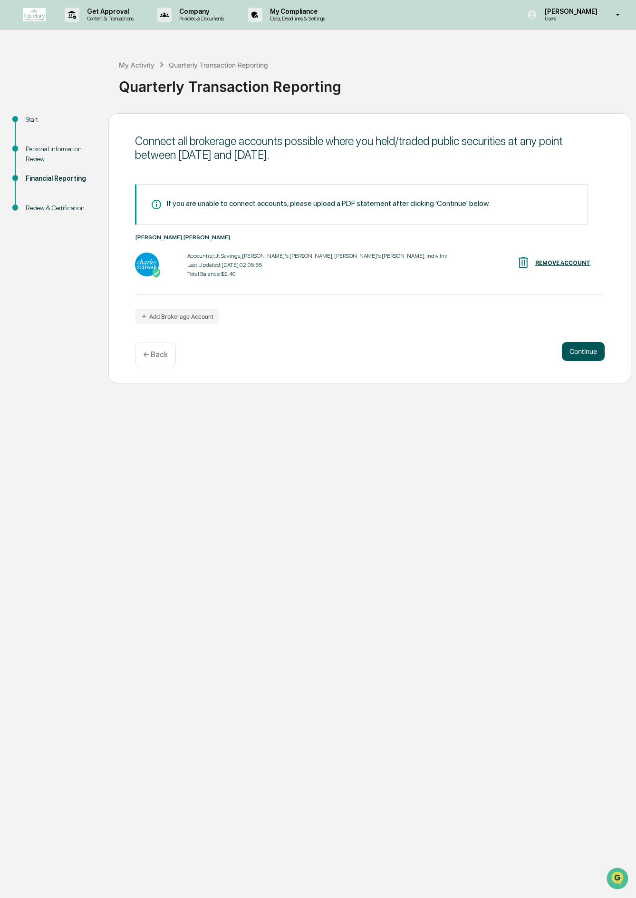
click at [593, 354] on button "Continue" at bounding box center [583, 351] width 43 height 19
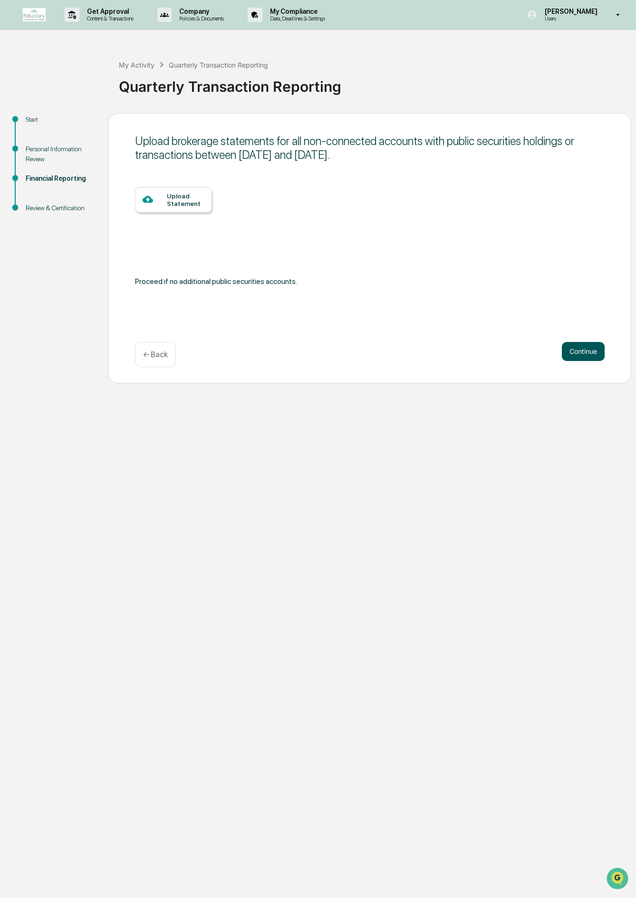
click at [591, 346] on button "Continue" at bounding box center [583, 351] width 43 height 19
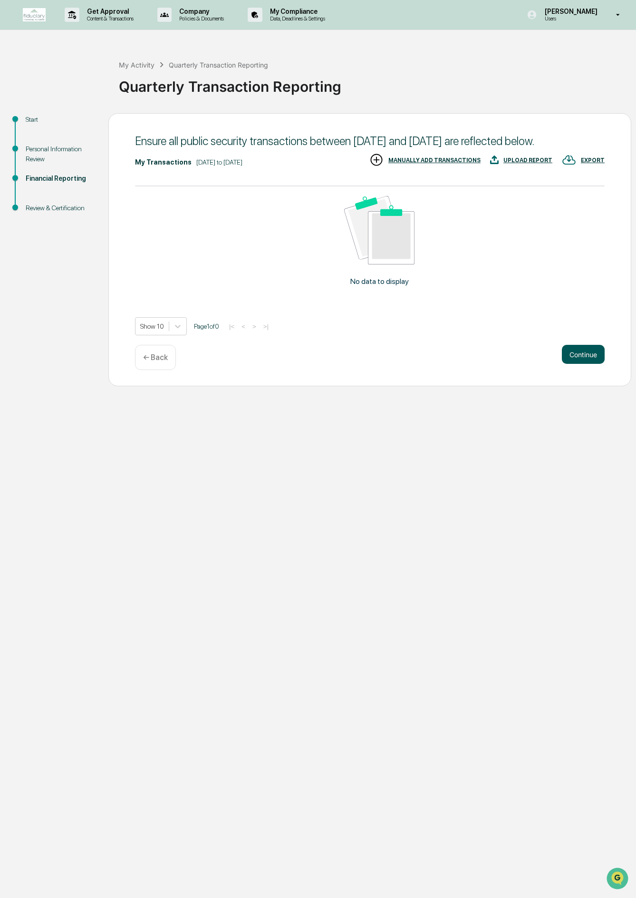
click at [575, 364] on button "Continue" at bounding box center [583, 354] width 43 height 19
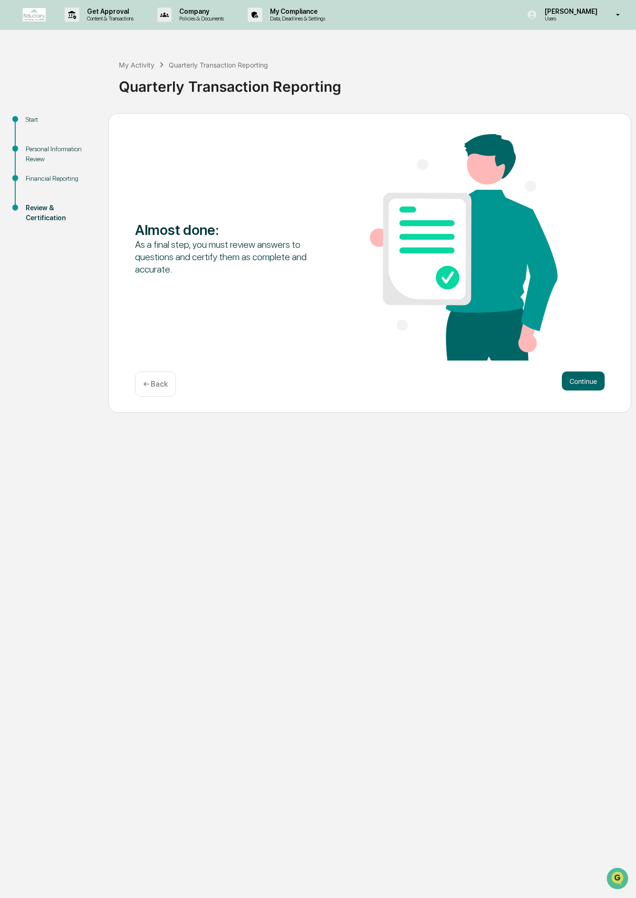
click at [595, 371] on div "Almost done : As a final step, you must review answers to questions and certify…" at bounding box center [369, 263] width 523 height 300
click at [595, 376] on button "Continue" at bounding box center [583, 380] width 43 height 19
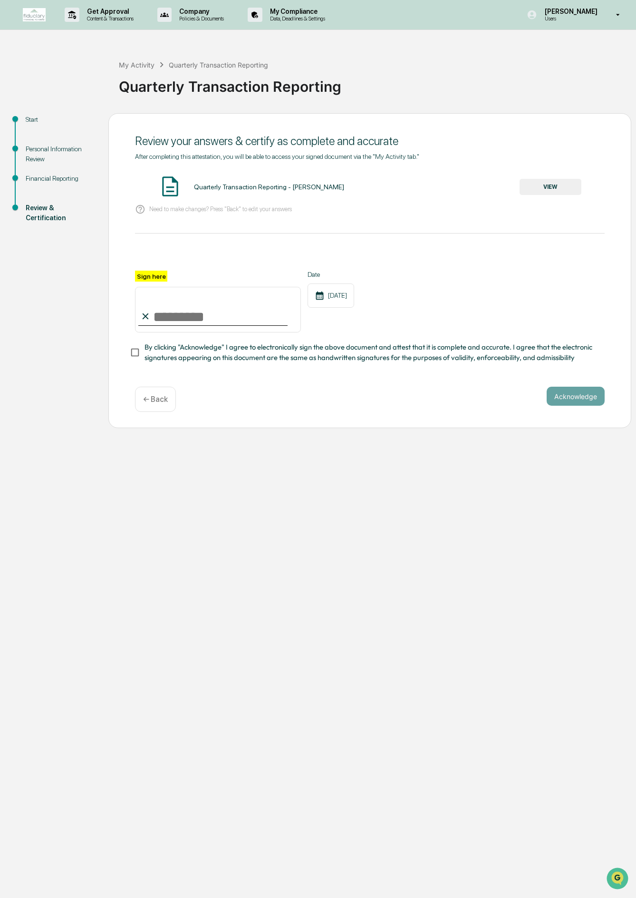
drag, startPoint x: 161, startPoint y: 309, endPoint x: 185, endPoint y: 320, distance: 26.6
click at [185, 320] on input "Sign here" at bounding box center [218, 310] width 166 height 46
type input "**********"
click at [159, 354] on span "By clicking "Acknowledge" I agree to electronically sign the above document and…" at bounding box center [371, 352] width 453 height 21
click at [563, 389] on button "Acknowledge" at bounding box center [576, 396] width 58 height 19
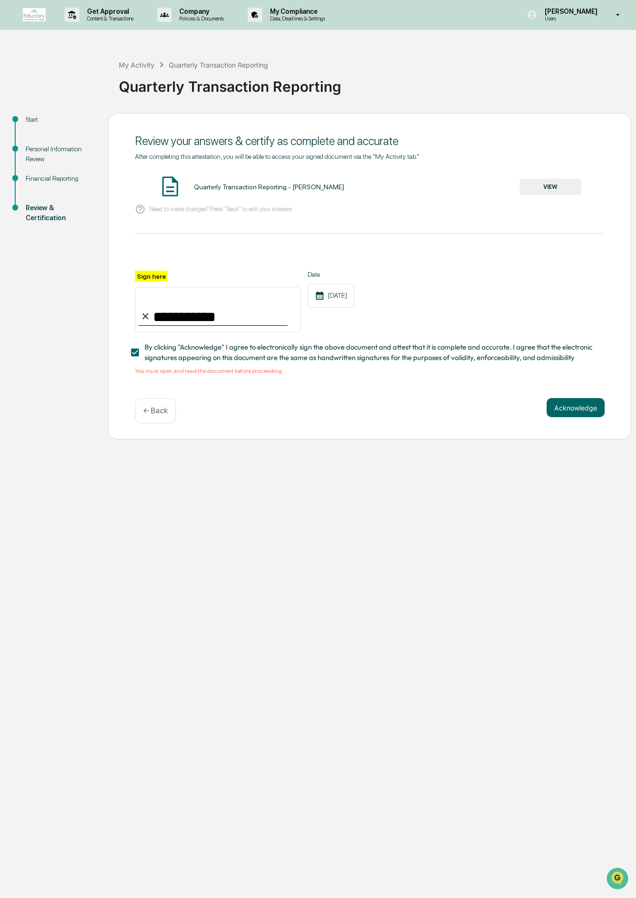
click at [213, 186] on div "Quarterly Transaction Reporting - Drew Howard" at bounding box center [269, 187] width 150 height 8
click at [542, 181] on button "VIEW" at bounding box center [551, 187] width 62 height 16
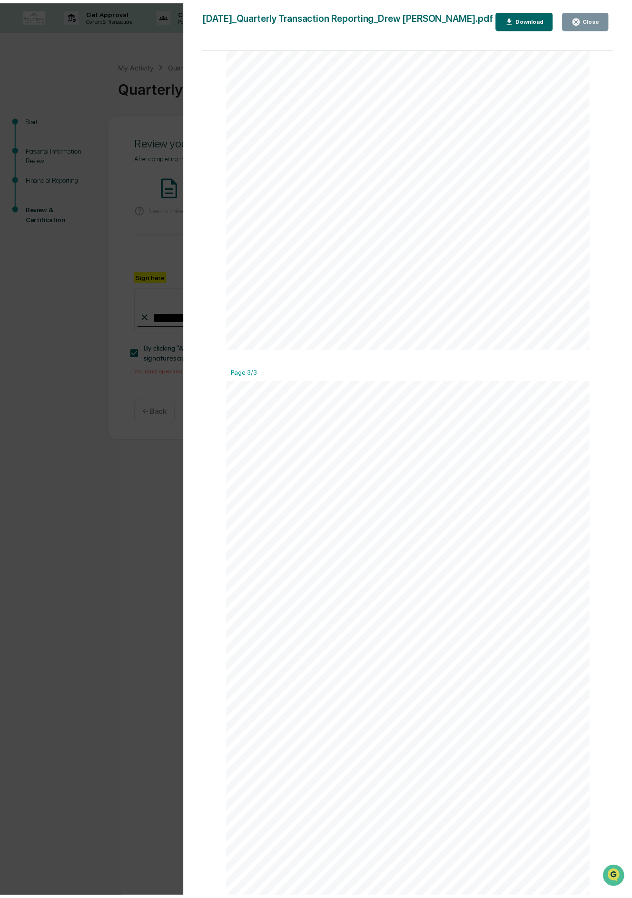
scroll to position [404, 0]
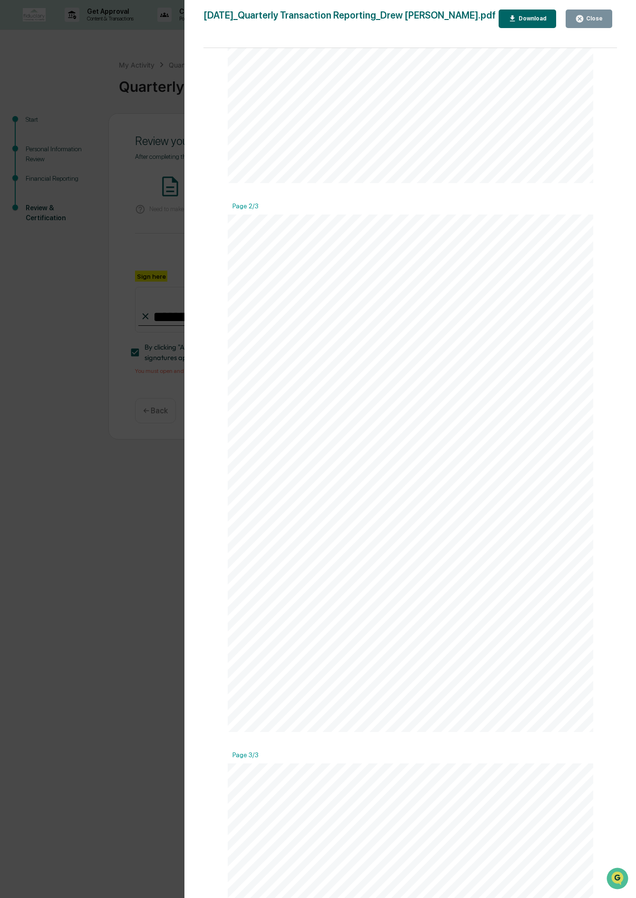
click at [599, 10] on div "Version History 10/15/2025, 05:24 PM Drew Howard 2025-10-15_Quarterly Transacti…" at bounding box center [411, 458] width 452 height 917
click at [592, 21] on div "Close" at bounding box center [594, 18] width 19 height 7
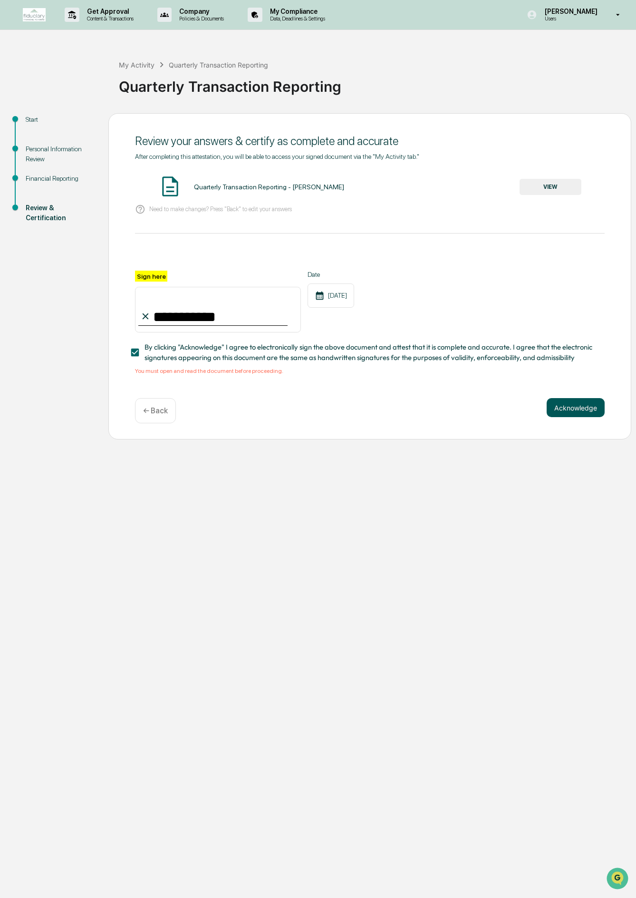
click at [577, 413] on button "Acknowledge" at bounding box center [576, 407] width 58 height 19
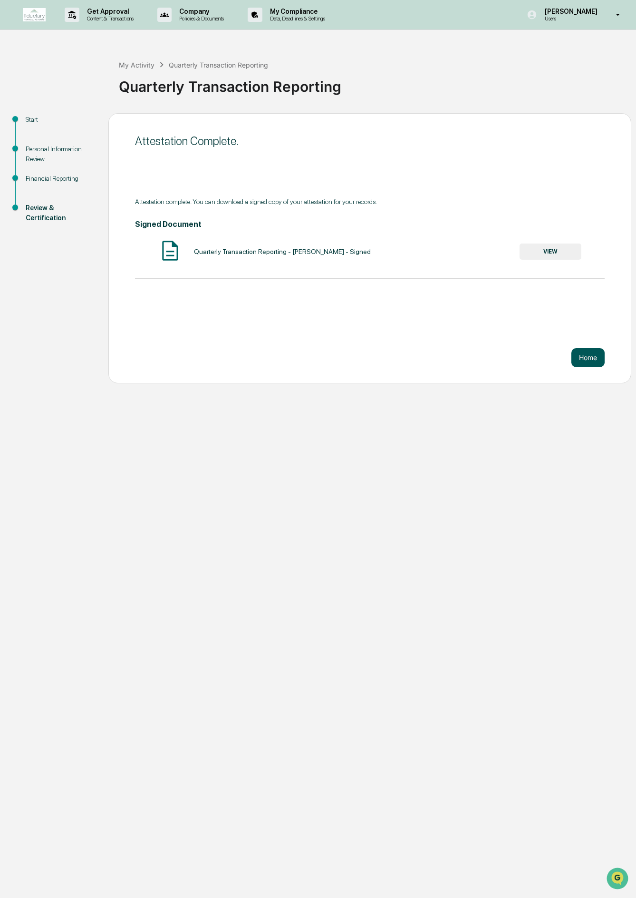
click at [590, 360] on button "Home" at bounding box center [588, 357] width 33 height 19
